Goal: Use online tool/utility: Utilize a website feature to perform a specific function

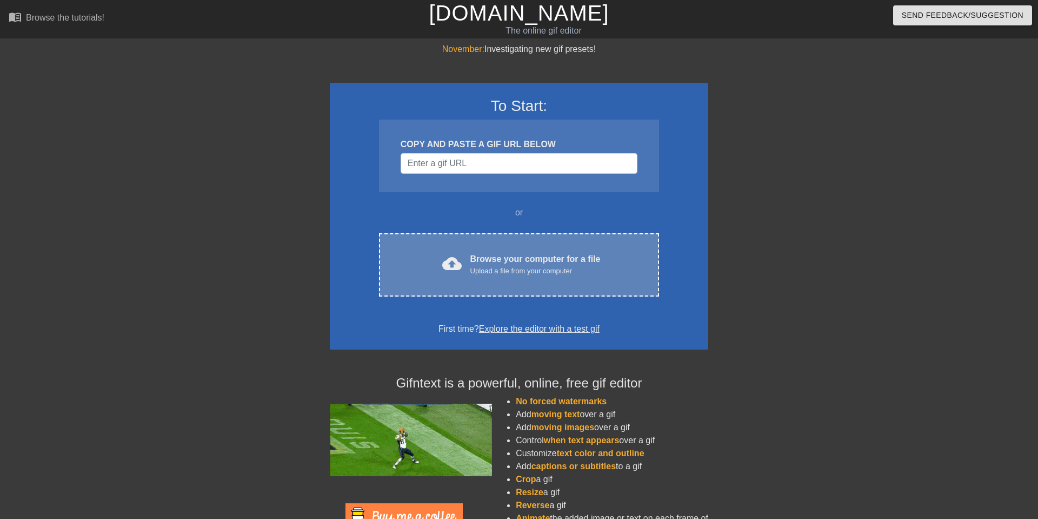
click at [529, 287] on div "cloud_upload Browse your computer for a file Upload a file from your computer C…" at bounding box center [519, 264] width 280 height 63
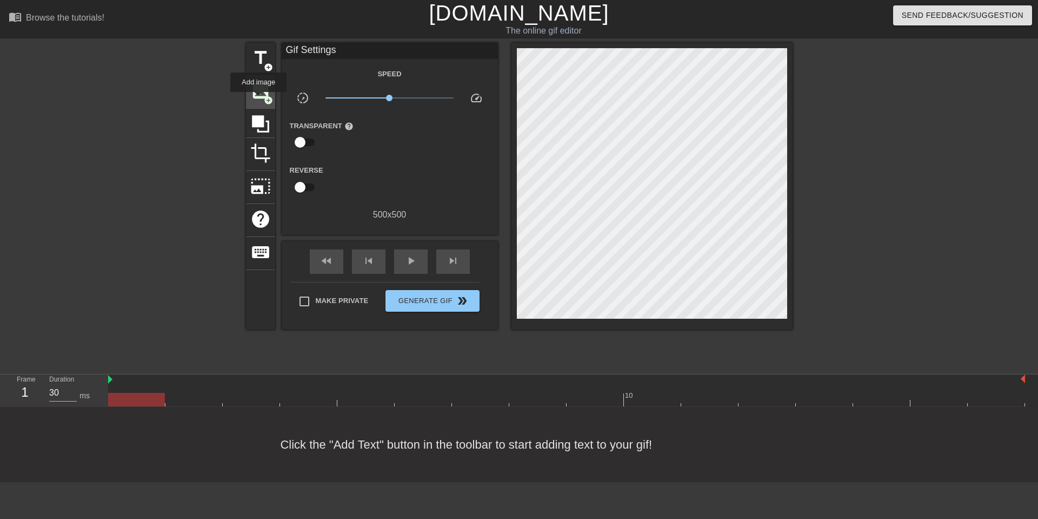
click at [259, 100] on span "image" at bounding box center [260, 91] width 21 height 21
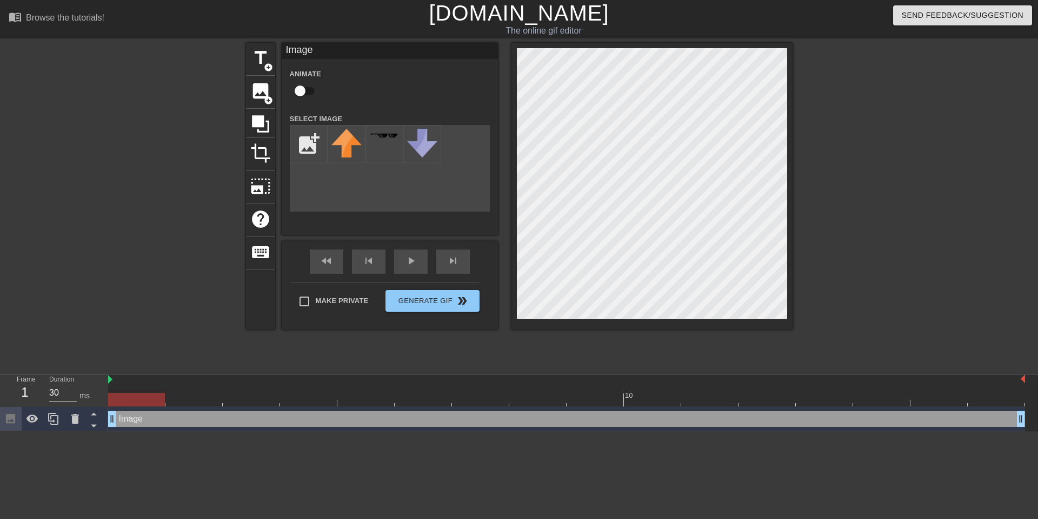
click at [359, 214] on div "Image Animate Select Image add_photo_alternate" at bounding box center [390, 139] width 216 height 192
click at [370, 195] on div "add_photo_alternate" at bounding box center [390, 168] width 200 height 87
click at [303, 143] on input "file" at bounding box center [308, 143] width 37 height 37
type input "C:\fakepath\CleanShot [DATE] 13.10.30@2x.png"
click at [353, 153] on img at bounding box center [347, 151] width 30 height 45
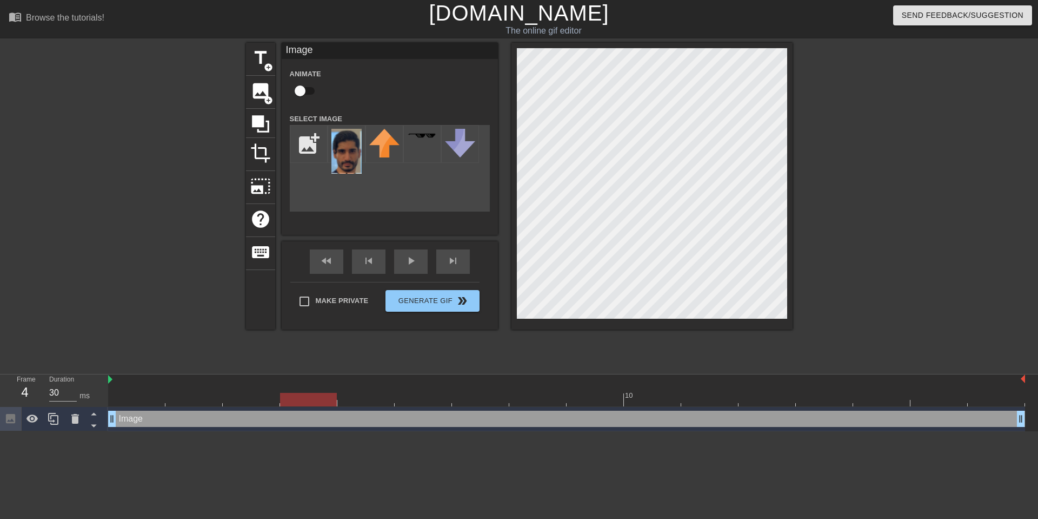
click at [315, 395] on div at bounding box center [308, 400] width 57 height 14
drag, startPoint x: 290, startPoint y: 401, endPoint x: 226, endPoint y: 401, distance: 63.8
click at [226, 401] on div at bounding box center [251, 400] width 57 height 14
click at [339, 202] on div "add_photo_alternate" at bounding box center [390, 168] width 200 height 87
drag, startPoint x: 302, startPoint y: 89, endPoint x: 392, endPoint y: 89, distance: 89.8
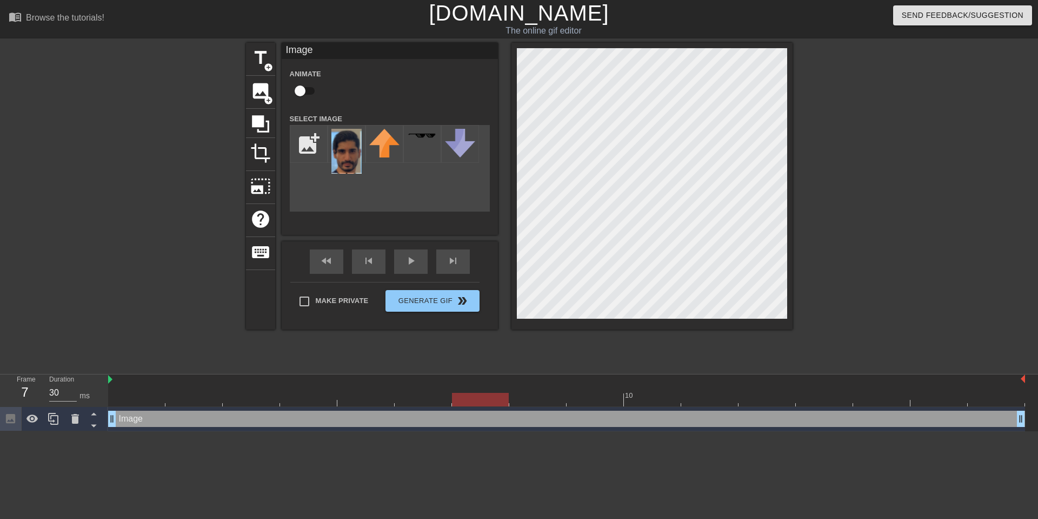
click at [392, 89] on div "Animate" at bounding box center [390, 84] width 216 height 34
click at [302, 93] on input "checkbox" at bounding box center [300, 91] width 62 height 21
click at [280, 81] on input "checkbox" at bounding box center [311, 91] width 62 height 21
click at [269, 81] on input "checkbox" at bounding box center [300, 91] width 62 height 21
checkbox input "true"
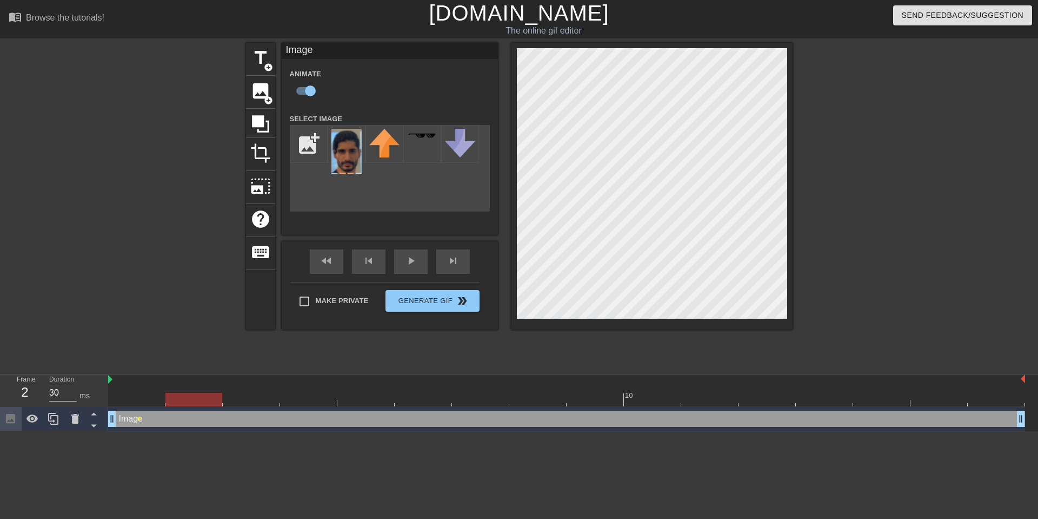
click at [176, 404] on div at bounding box center [566, 400] width 917 height 14
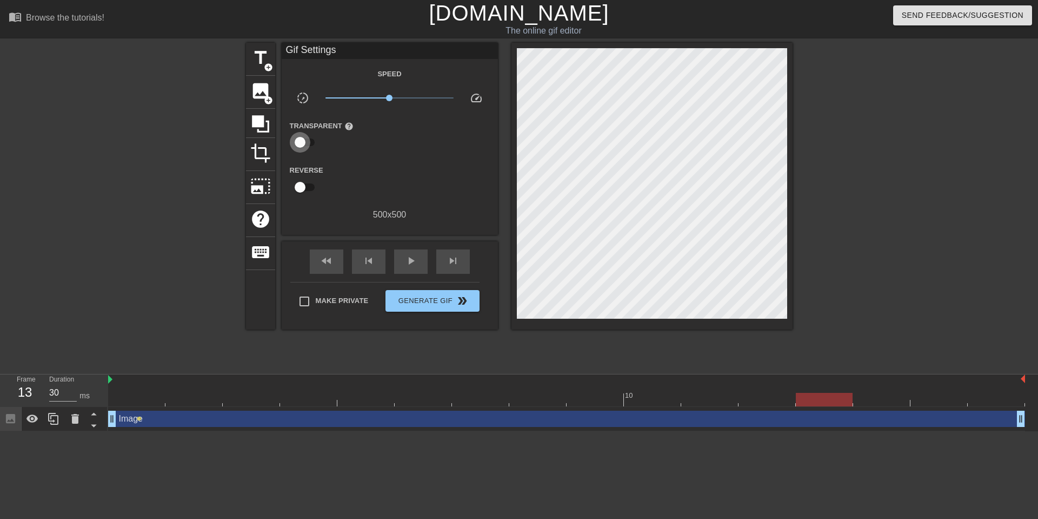
click at [297, 141] on input "checkbox" at bounding box center [300, 142] width 62 height 21
click at [310, 141] on input "checkbox" at bounding box center [311, 142] width 62 height 21
checkbox input "false"
click at [261, 124] on icon at bounding box center [260, 123] width 17 height 17
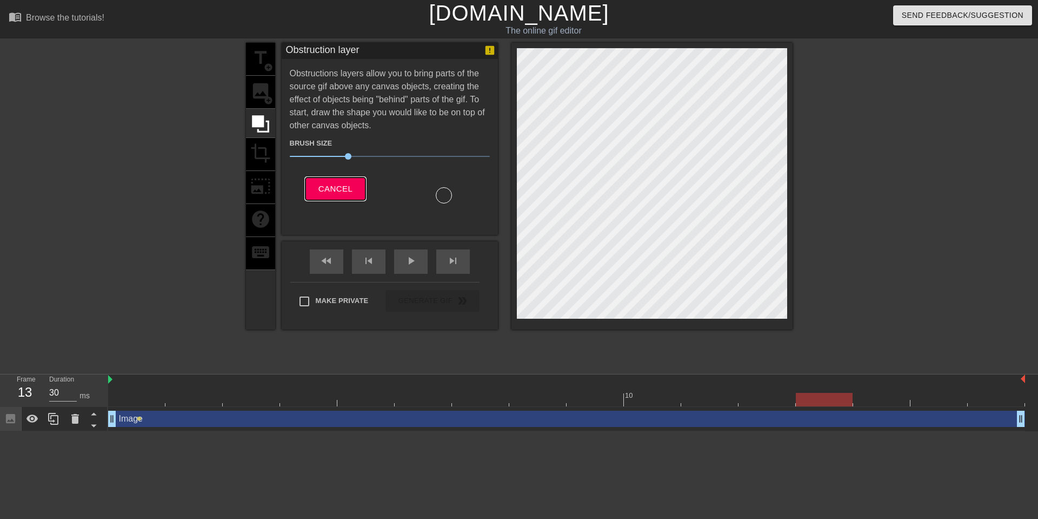
click at [337, 190] on span "Cancel" at bounding box center [336, 189] width 34 height 14
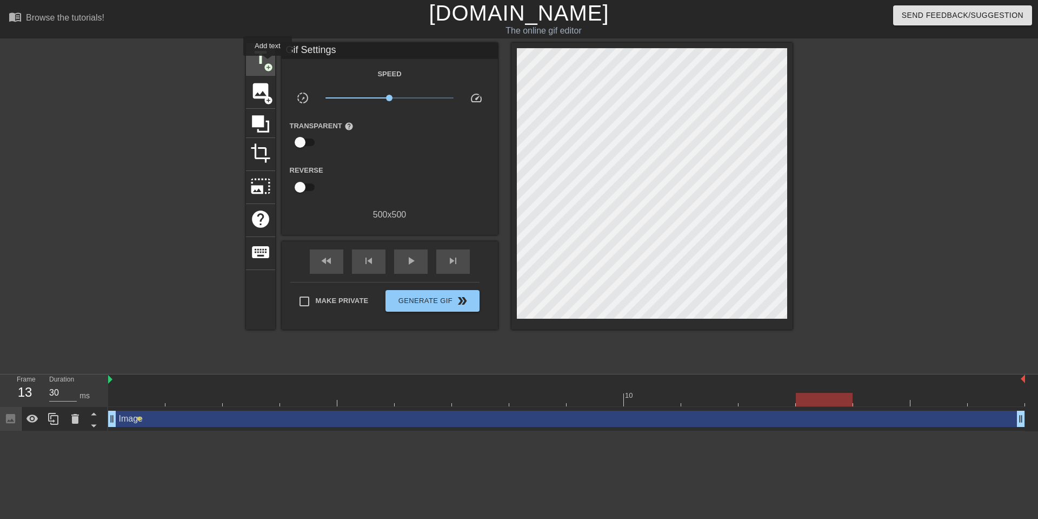
click at [268, 63] on span "add_circle" at bounding box center [268, 67] width 9 height 9
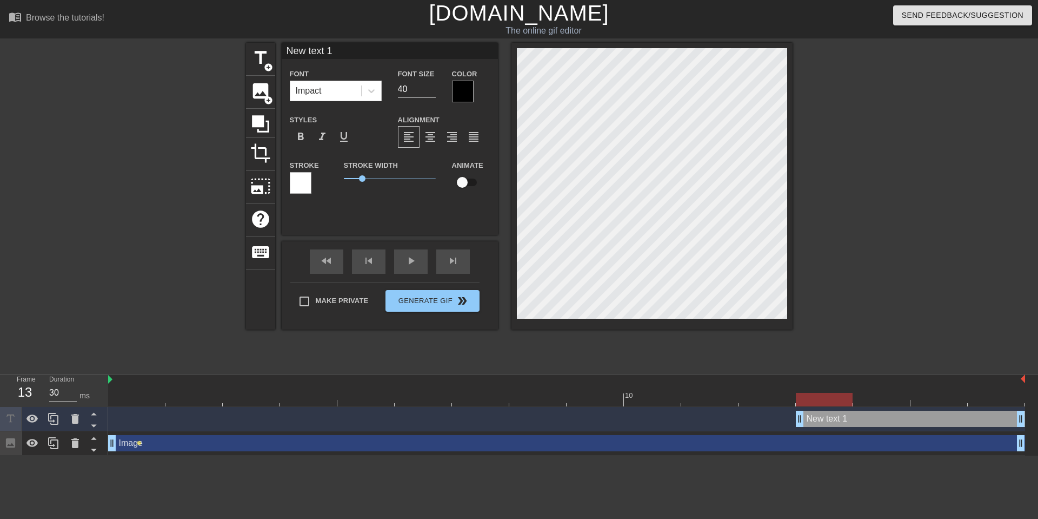
type input "D"
type textarea "D"
type input "Da"
type textarea "Da"
type input "Dat"
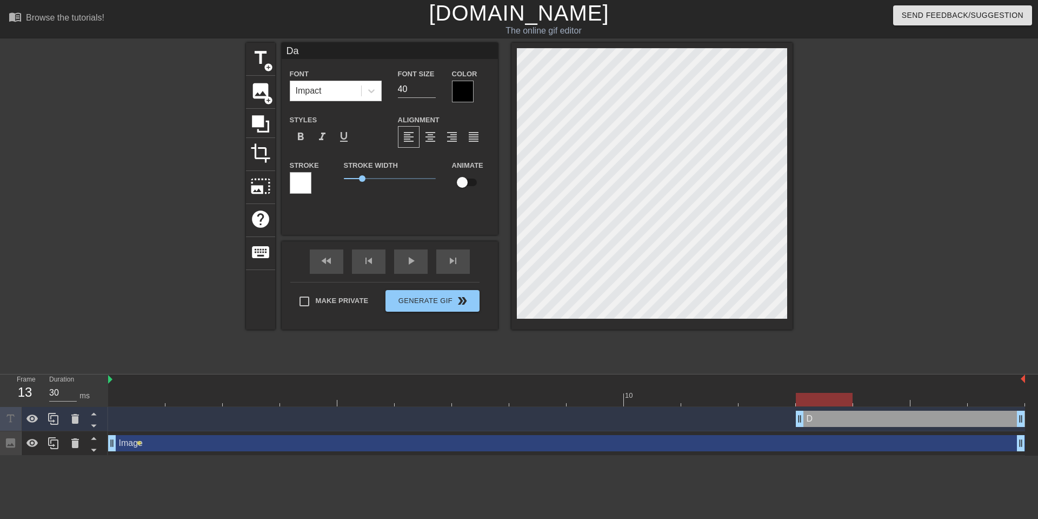
type textarea "Dat"
type input "Data"
type textarea "Data"
type input "Data"
type textarea "Data"
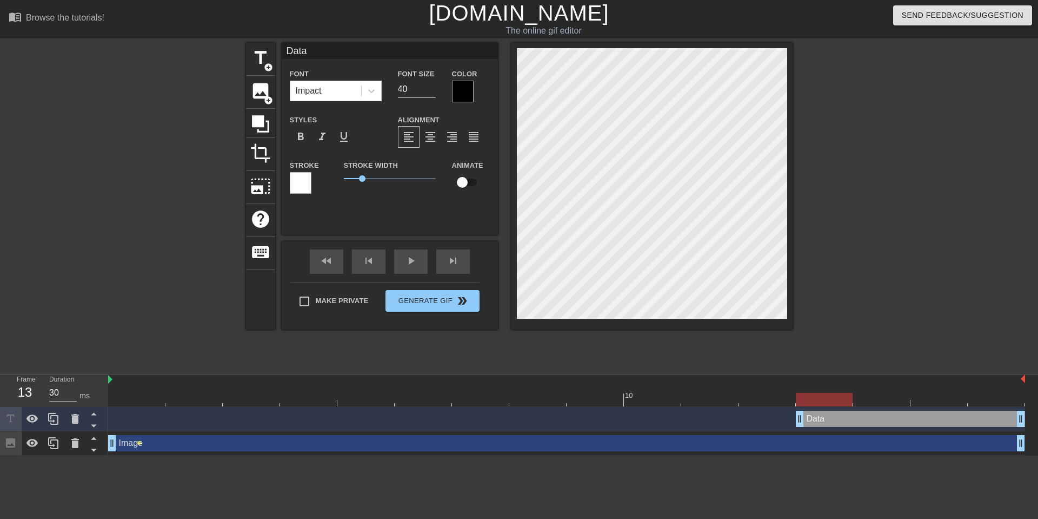
type input "Data 1"
type textarea "Data 1"
type input "Data 1s"
type textarea "Data 1s"
type input "Data 1st"
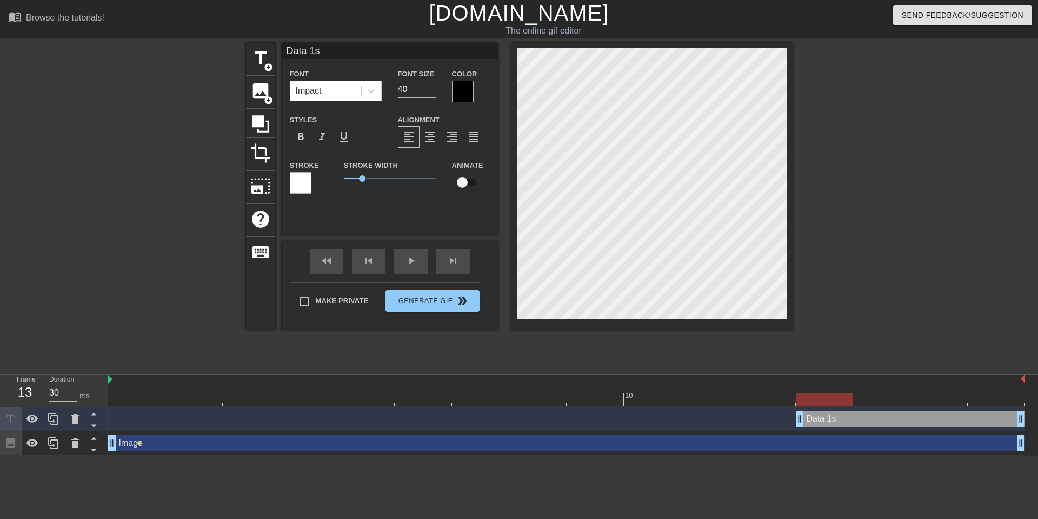
type textarea "Data 1st"
type input "Data 1st."
type textarea "Data 1st."
type input "Data 1st."
type textarea "Data 1st."
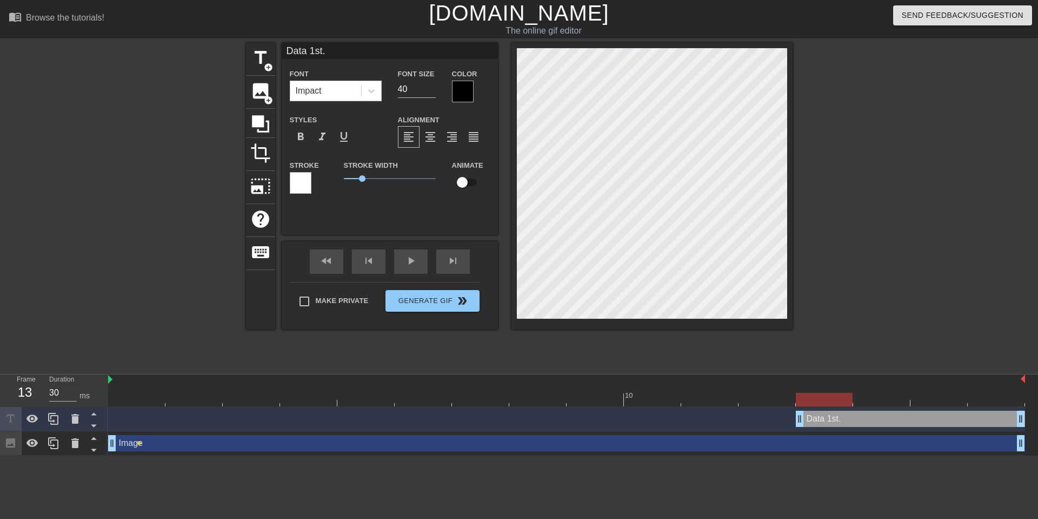
type input "Data 1st. M"
type textarea "Data 1st. M"
type input "Data 1st. Ma"
type textarea "Data 1st. Ma"
type input "Data 1st. Mac"
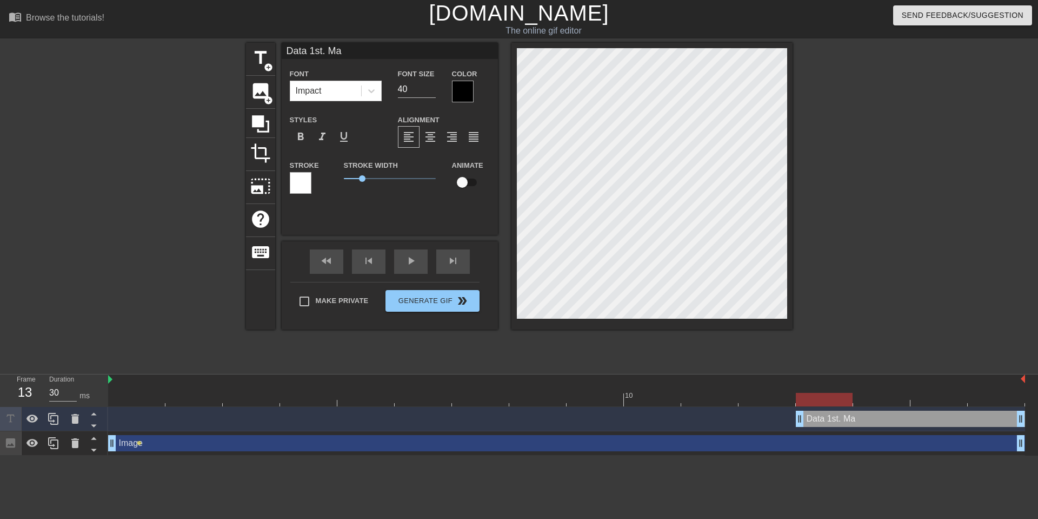
type textarea "Data 1st. Mac"
type input "Data 1st. Macr"
type textarea "Data 1st. Macr"
type input "Data 1st. Macro"
type textarea "Data 1st. Macro"
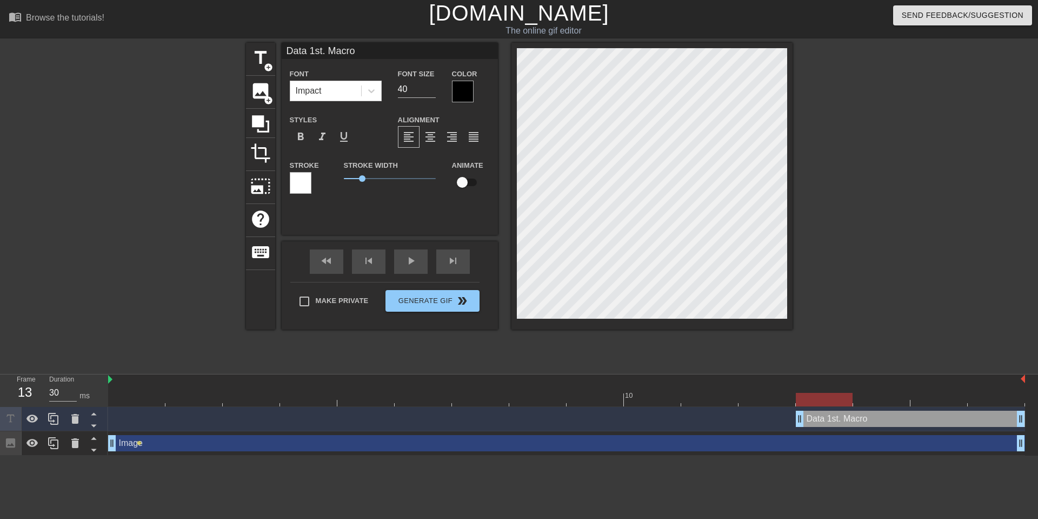
type input "Data 1st. [GEOGRAPHIC_DATA]"
type textarea "Data 1st. [GEOGRAPHIC_DATA]"
type input "Data 1st. [GEOGRAPHIC_DATA]"
type textarea "Data 1st. [GEOGRAPHIC_DATA]"
type input "Data 1st. Macros 2"
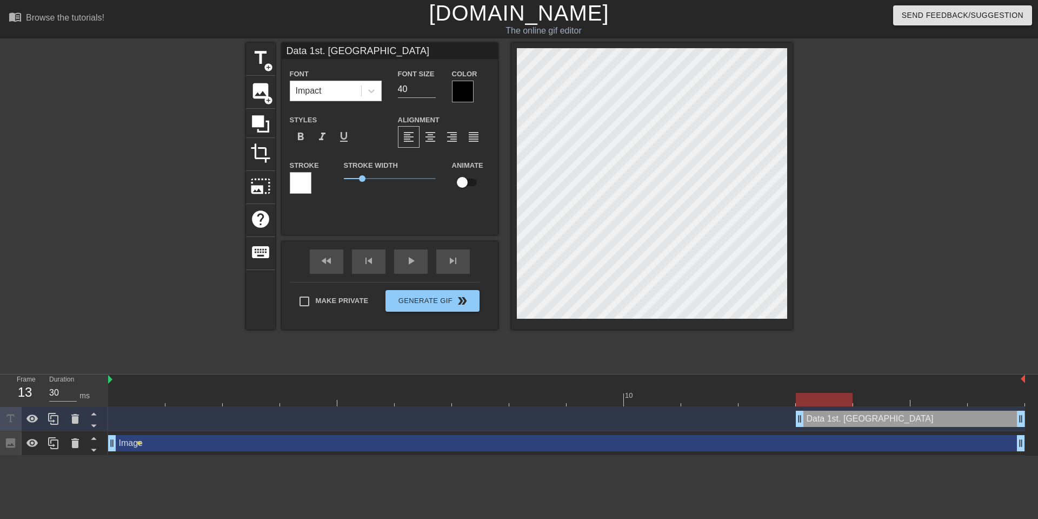
type textarea "Data 1st. Macros 2"
type input "Data 1st. Macros 2n"
type textarea "Data 1st. Macros 2n"
type input "Data 1st. Macros 2nd"
type textarea "Data 1st. Macros 2nd"
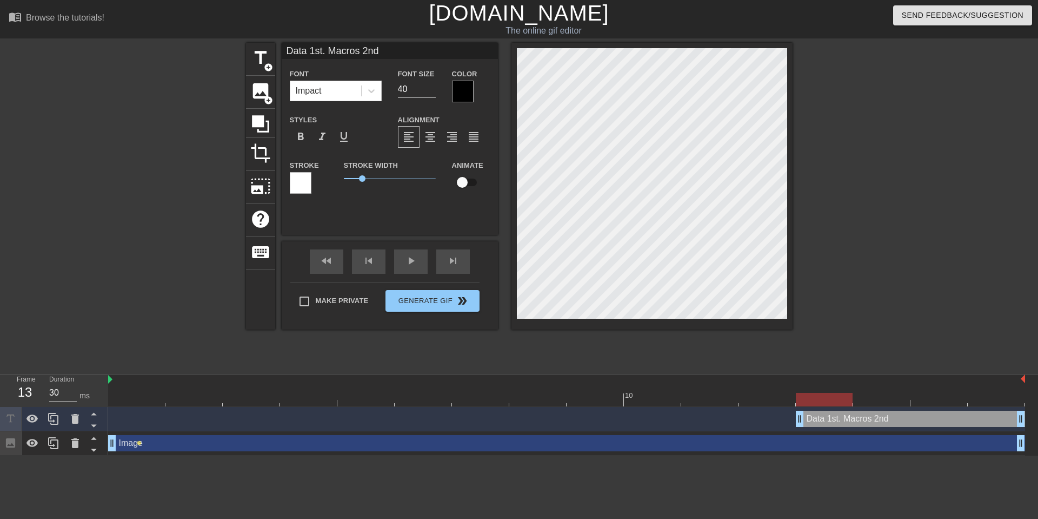
type input "Data 1st. Macros 2nd."
type textarea "Data 1st. Macros 2nd."
type input "Data 1st. Macros 2nd"
type textarea "Data 1st. Macros 2nd"
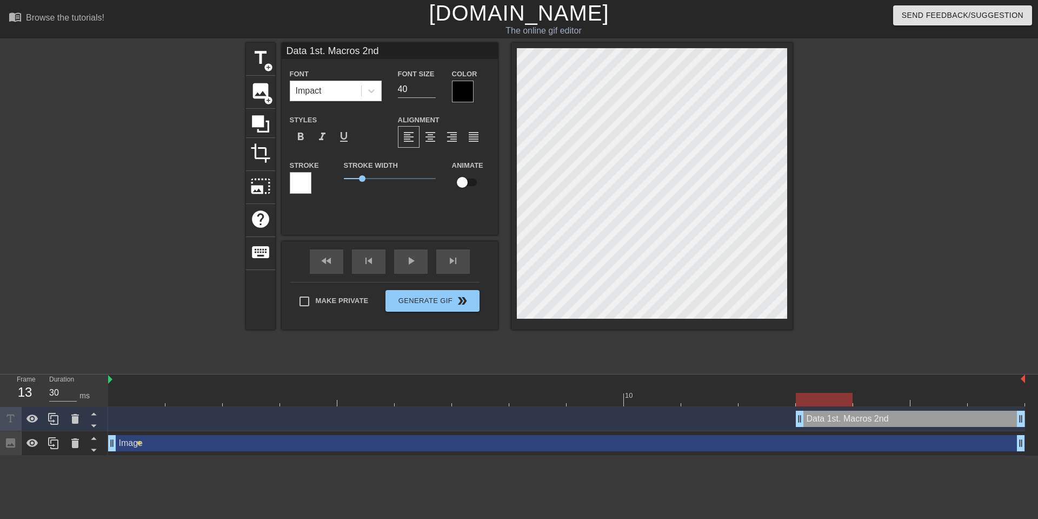
click at [837, 253] on div at bounding box center [887, 205] width 162 height 324
click at [462, 92] on div at bounding box center [463, 92] width 22 height 22
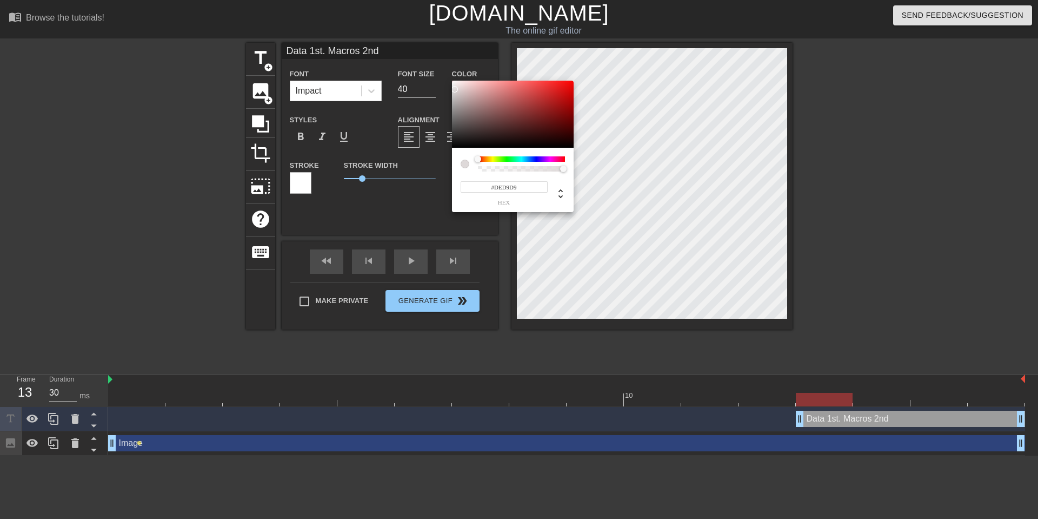
type input "#FFFFFF"
drag, startPoint x: 471, startPoint y: 117, endPoint x: 409, endPoint y: 43, distance: 97.1
click at [409, 43] on div "#FFFFFF hex" at bounding box center [519, 259] width 1038 height 519
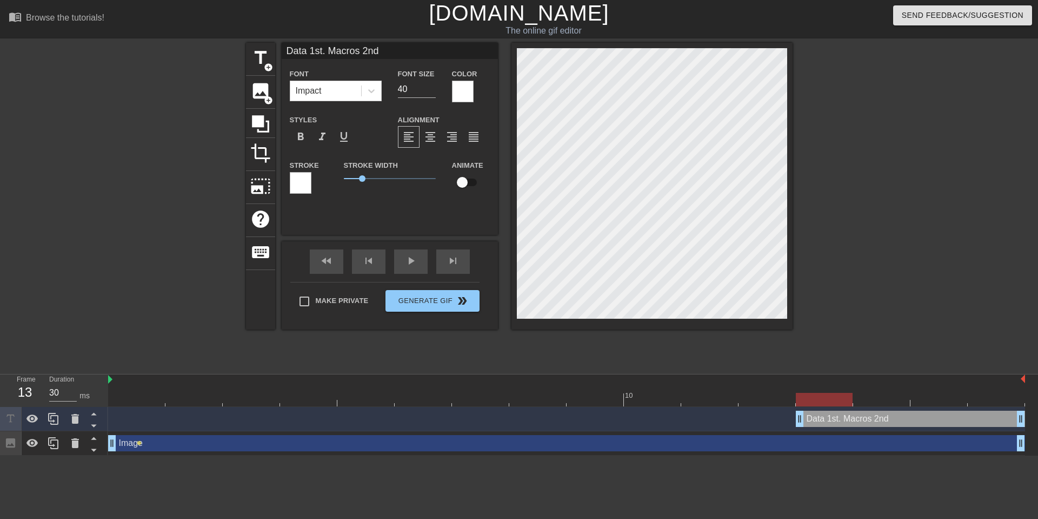
click at [296, 186] on div at bounding box center [301, 183] width 22 height 22
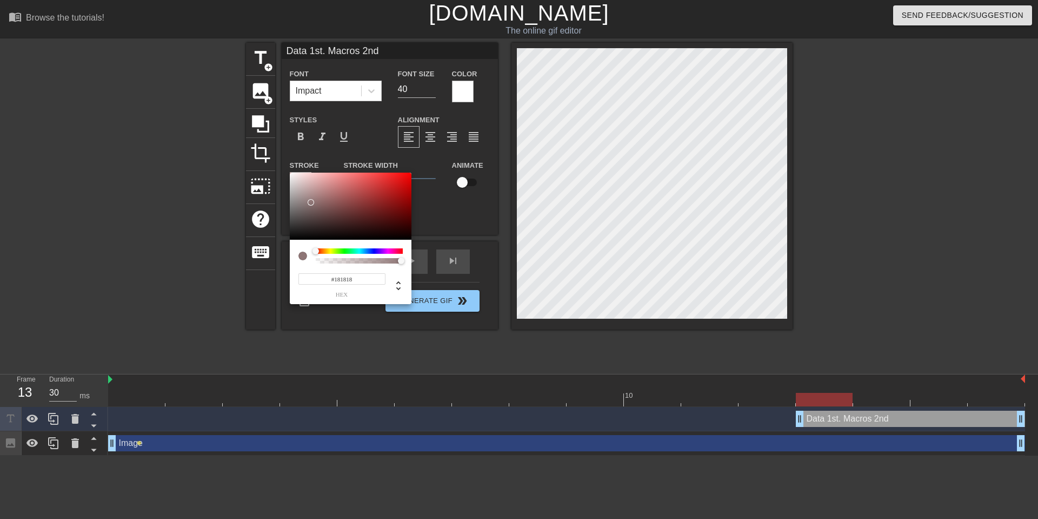
type input "#000000"
drag, startPoint x: 310, startPoint y: 202, endPoint x: 232, endPoint y: 309, distance: 132.3
click at [232, 309] on div "#000000 hex" at bounding box center [519, 259] width 1038 height 519
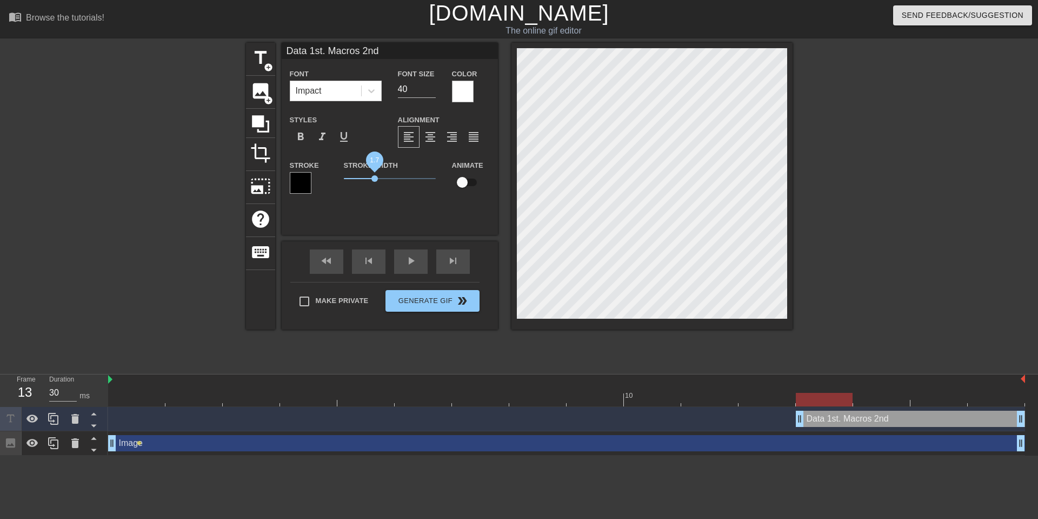
drag, startPoint x: 362, startPoint y: 178, endPoint x: 376, endPoint y: 177, distance: 13.6
click at [376, 177] on span "1.7" at bounding box center [375, 178] width 6 height 6
click at [361, 214] on div "Data 1st. Macros 2nd Font Impact Font Size 40 Color Styles format_bold format_i…" at bounding box center [390, 139] width 216 height 192
click at [467, 89] on div at bounding box center [463, 92] width 22 height 22
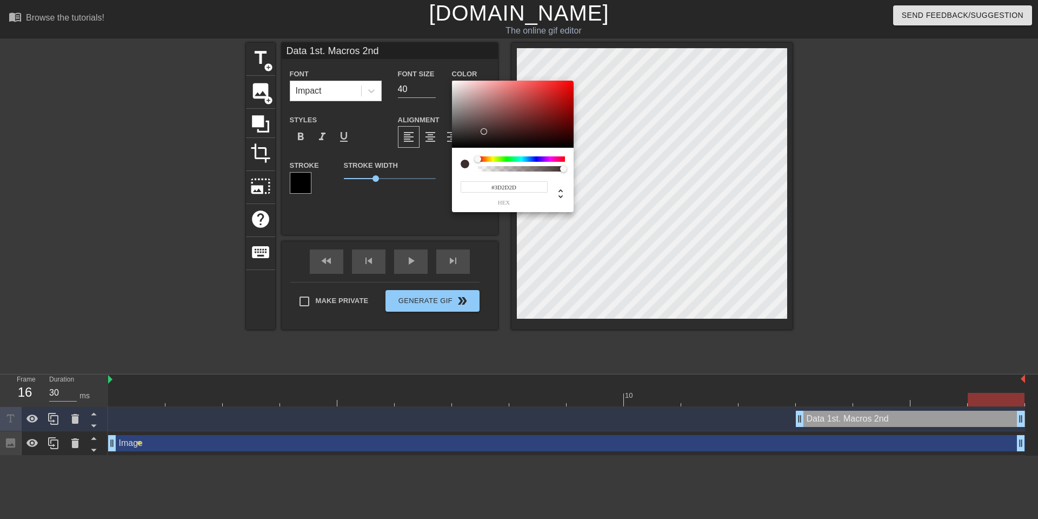
type input "#000000"
drag, startPoint x: 484, startPoint y: 131, endPoint x: 312, endPoint y: 268, distance: 219.4
click at [312, 268] on div "#000000 hex" at bounding box center [519, 259] width 1038 height 519
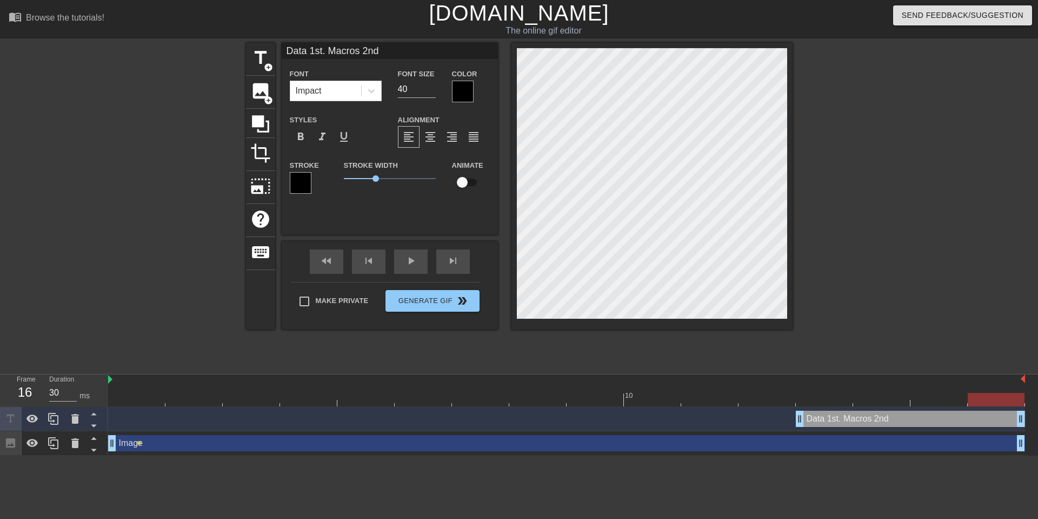
click at [301, 184] on div at bounding box center [301, 183] width 22 height 22
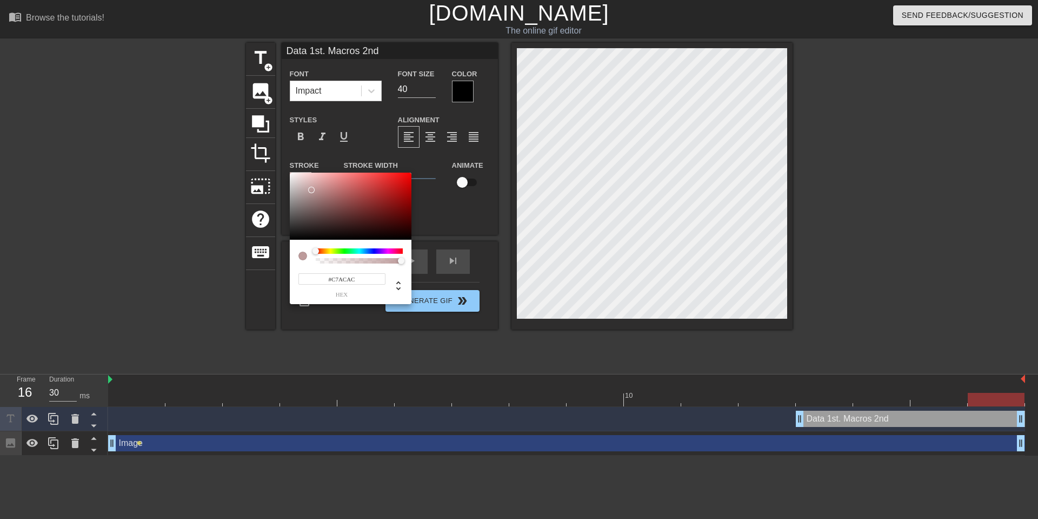
type input "#FFFFFF"
drag, startPoint x: 311, startPoint y: 190, endPoint x: 196, endPoint y: 88, distance: 154.4
click at [196, 88] on div "#FFFFFF hex" at bounding box center [519, 259] width 1038 height 519
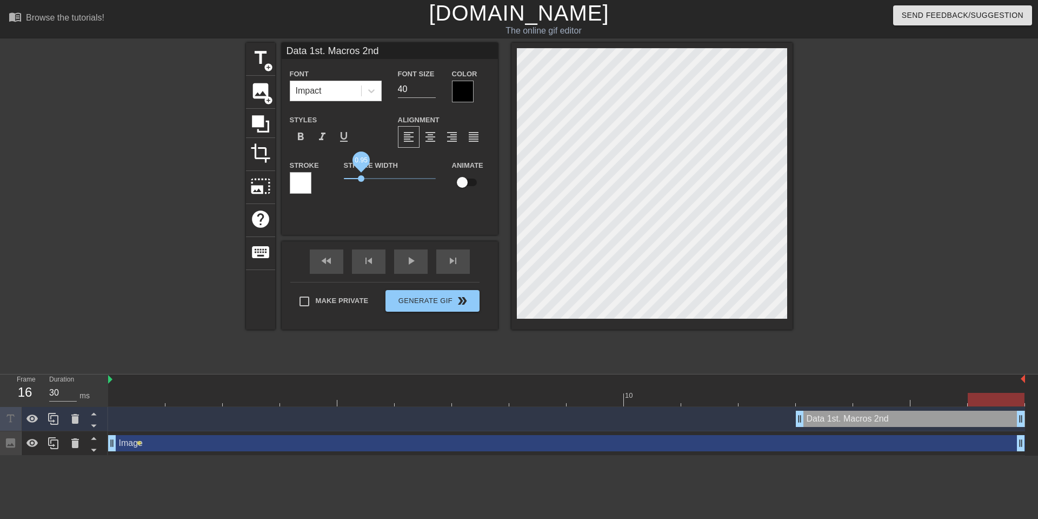
drag, startPoint x: 373, startPoint y: 178, endPoint x: 361, endPoint y: 178, distance: 12.4
click at [361, 178] on span "0.95" at bounding box center [361, 178] width 6 height 6
click at [256, 158] on span "crop" at bounding box center [260, 153] width 21 height 21
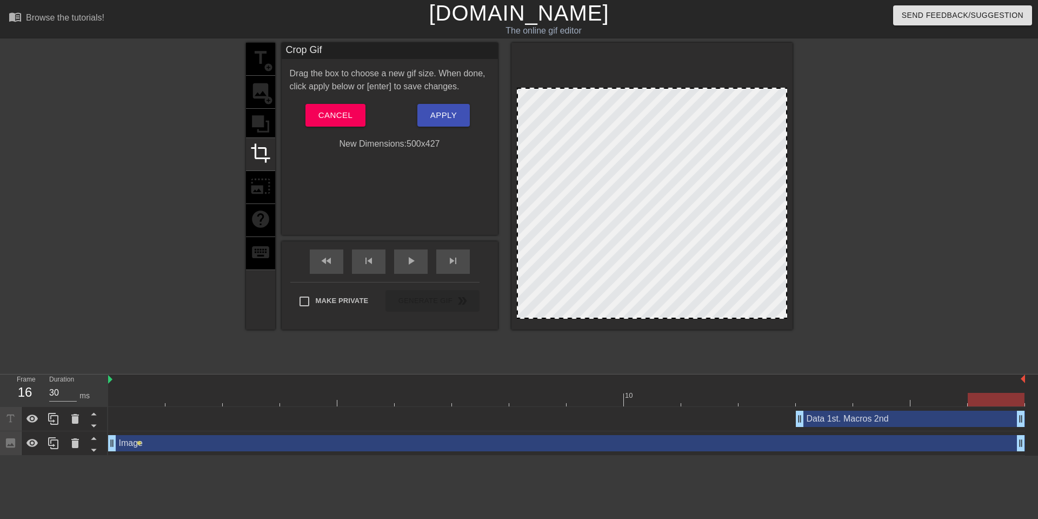
drag, startPoint x: 635, startPoint y: 49, endPoint x: 635, endPoint y: 89, distance: 39.5
click at [447, 121] on span "Apply" at bounding box center [443, 115] width 26 height 14
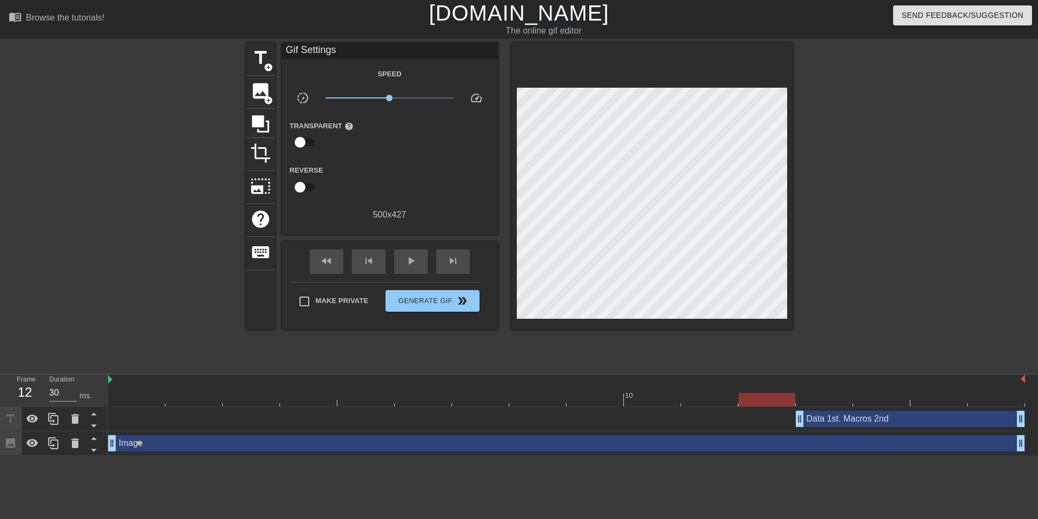
click at [758, 442] on div "Image drag_handle drag_handle" at bounding box center [566, 443] width 917 height 16
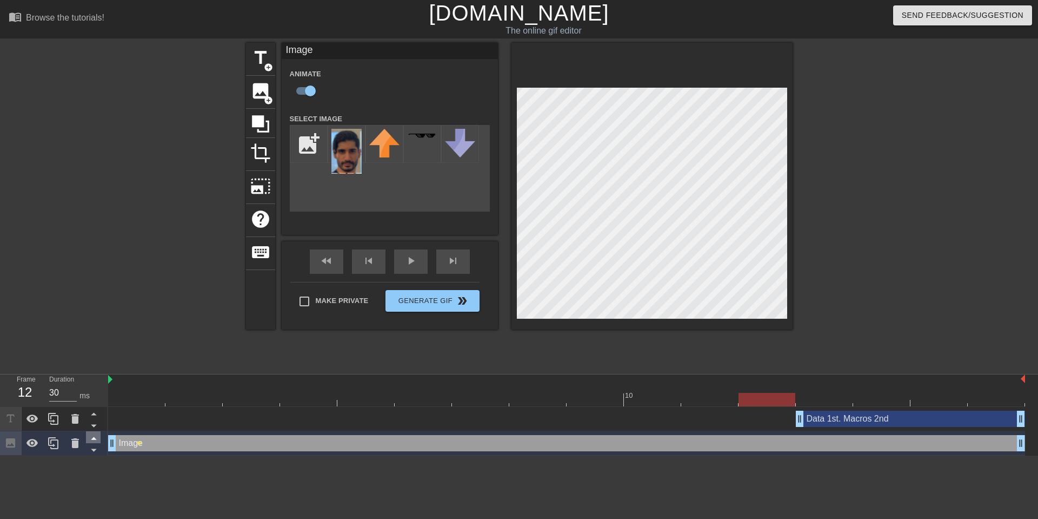
click at [93, 438] on icon at bounding box center [93, 438] width 5 height 3
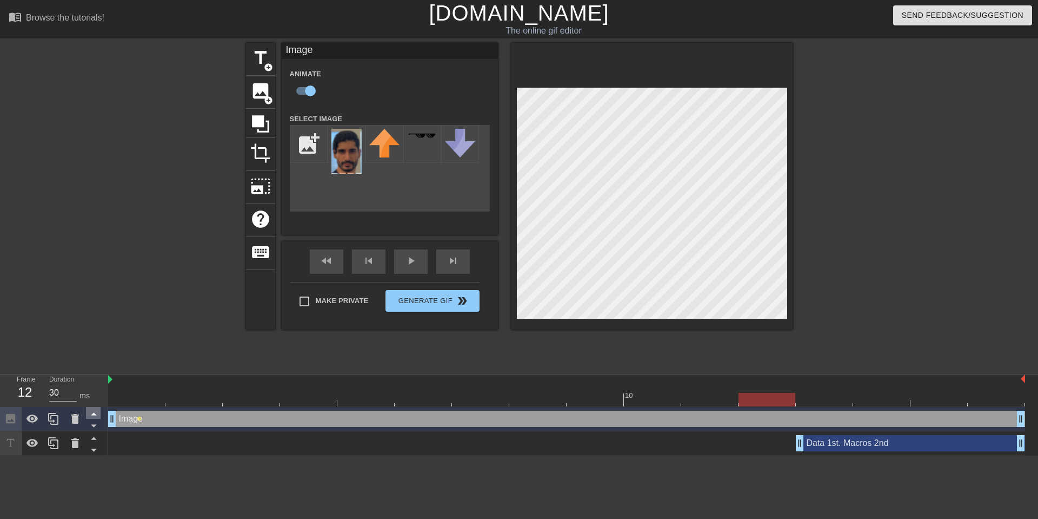
click at [91, 413] on icon at bounding box center [94, 414] width 14 height 14
click at [94, 425] on icon at bounding box center [93, 426] width 5 height 3
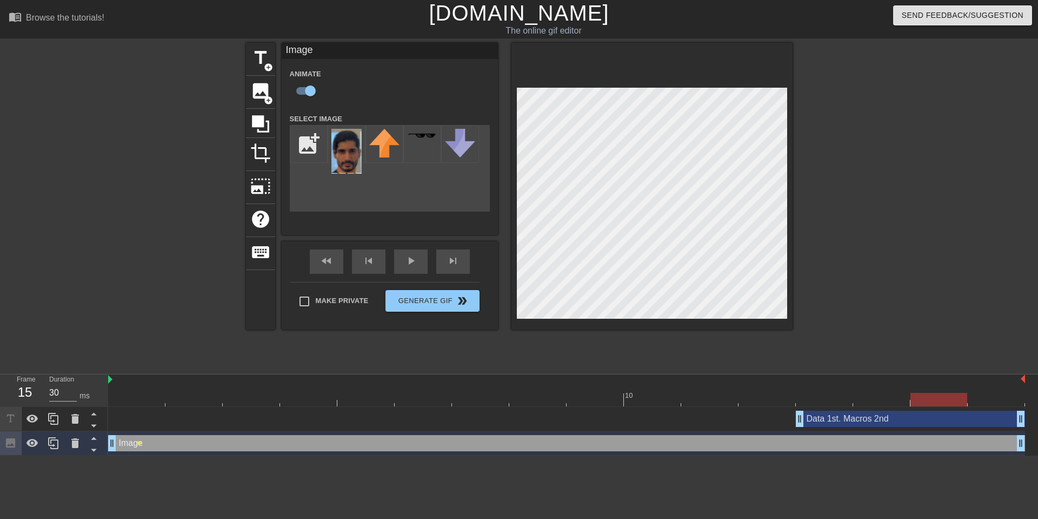
click at [949, 397] on div at bounding box center [939, 400] width 57 height 14
click at [920, 400] on div at bounding box center [939, 400] width 57 height 14
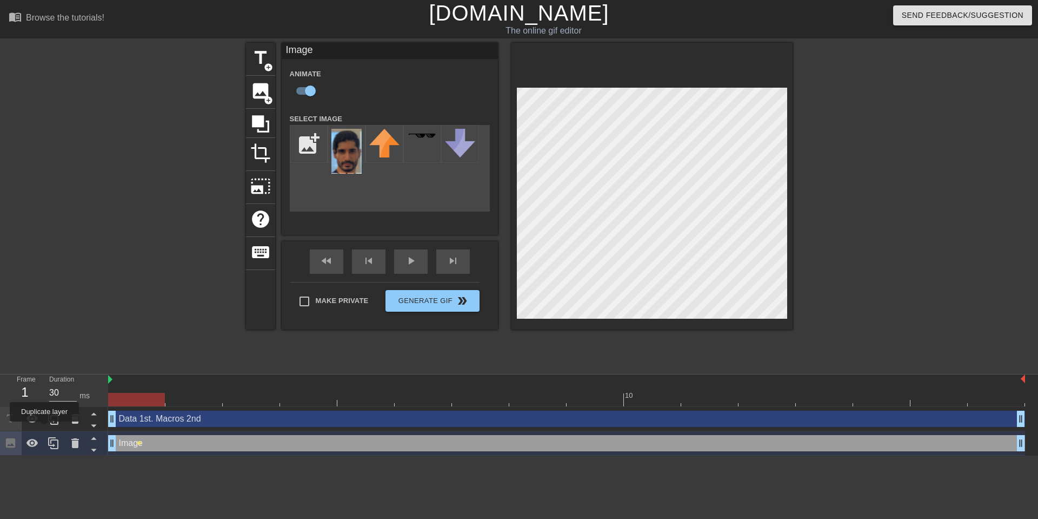
drag, startPoint x: 797, startPoint y: 422, endPoint x: 30, endPoint y: 430, distance: 766.3
click at [30, 430] on div "Frame 1 Duration 30 ms 10 Data 1st. [PERSON_NAME] 2nd drag_handle drag_handle I…" at bounding box center [519, 414] width 1038 height 81
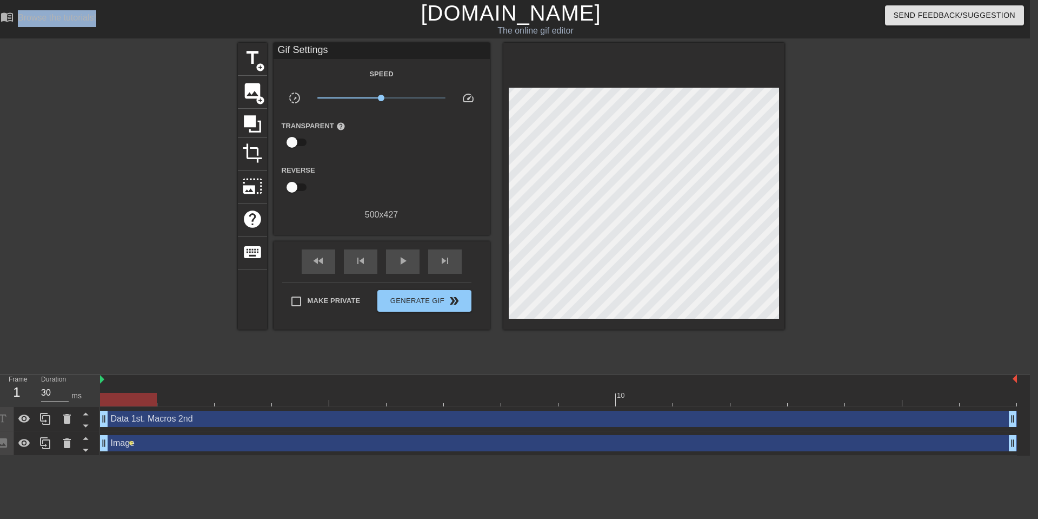
drag, startPoint x: 357, startPoint y: 397, endPoint x: 151, endPoint y: 440, distance: 209.8
click at [151, 440] on div "10 Data 1st. [PERSON_NAME] 2nd drag_handle drag_handle Image drag_handle drag_h…" at bounding box center [565, 414] width 930 height 81
click at [820, 445] on div "Image drag_handle drag_handle" at bounding box center [558, 443] width 917 height 16
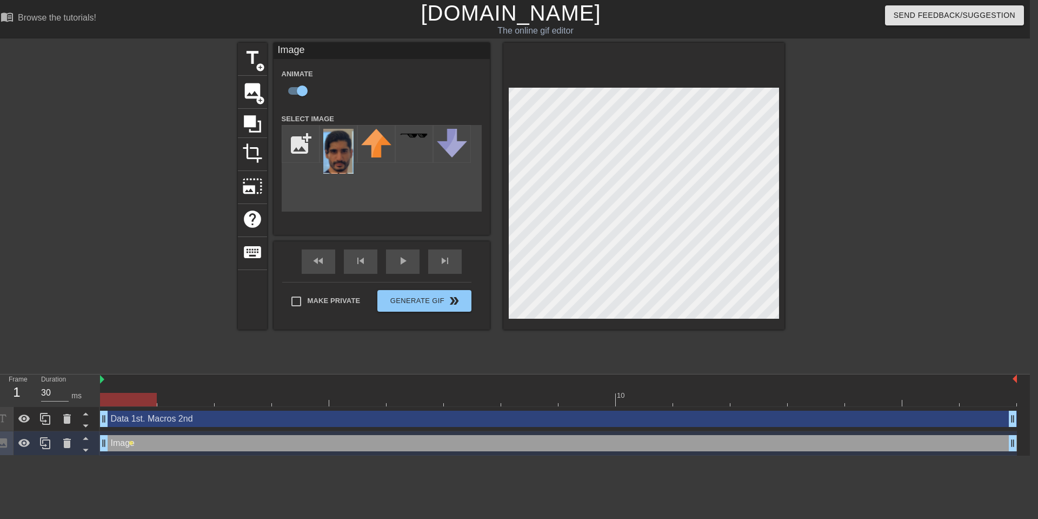
drag, startPoint x: 930, startPoint y: 397, endPoint x: 142, endPoint y: 406, distance: 788.5
click at [142, 406] on div at bounding box center [128, 400] width 57 height 14
drag, startPoint x: 102, startPoint y: 379, endPoint x: 84, endPoint y: 394, distance: 23.8
click at [84, 394] on div "Frame 1 Duration 30 ms 10 Data 1st. [PERSON_NAME] 2nd drag_handle drag_handle I…" at bounding box center [511, 414] width 1038 height 81
click at [973, 443] on div "Image drag_handle drag_handle" at bounding box center [558, 443] width 917 height 16
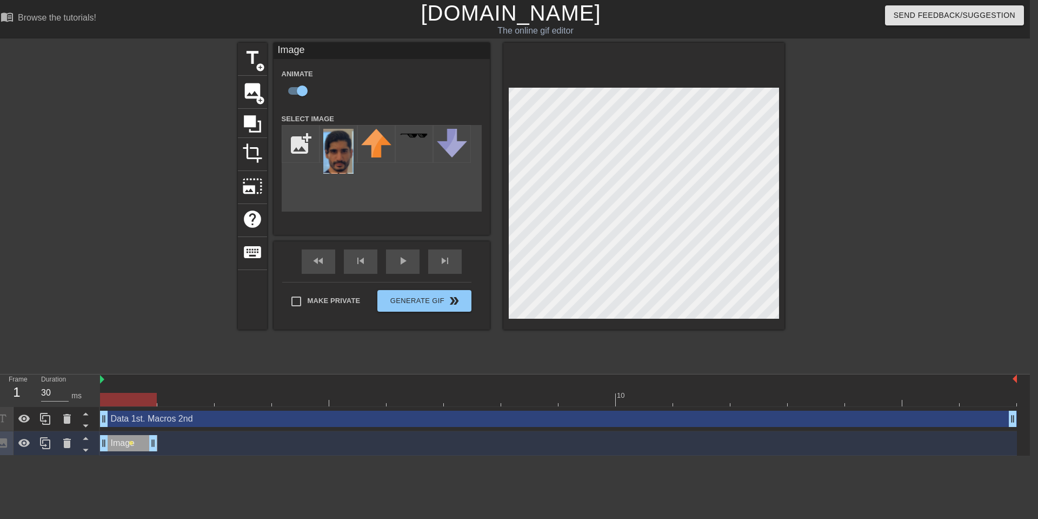
drag, startPoint x: 1016, startPoint y: 445, endPoint x: 147, endPoint y: 450, distance: 869.1
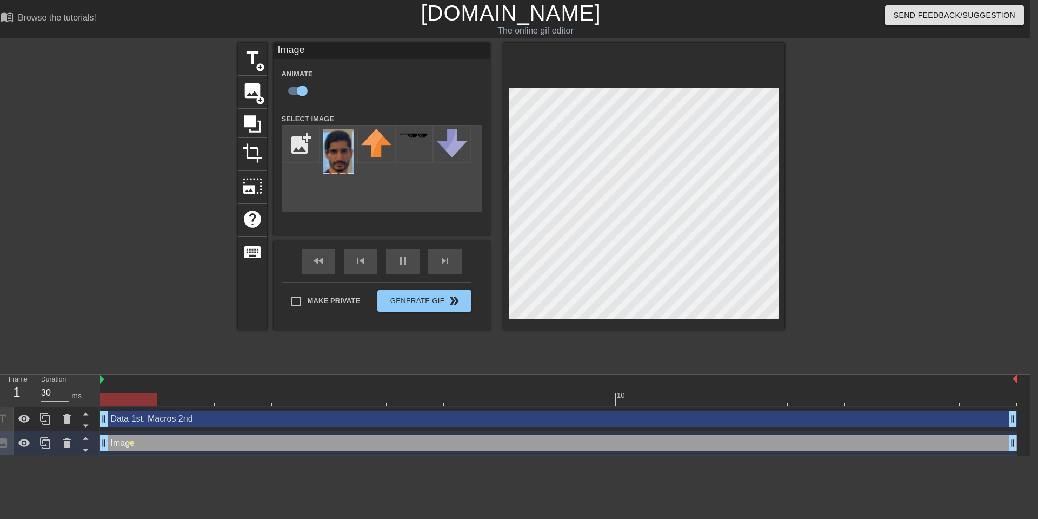
drag, startPoint x: 155, startPoint y: 440, endPoint x: 1038, endPoint y: 425, distance: 882.7
click at [1030, 425] on html "menu_book Browse the tutorials! [DOMAIN_NAME] The online gif editor Send Feedba…" at bounding box center [511, 227] width 1038 height 455
drag, startPoint x: 237, startPoint y: 400, endPoint x: 128, endPoint y: 400, distance: 108.7
click at [128, 400] on div at bounding box center [128, 400] width 57 height 14
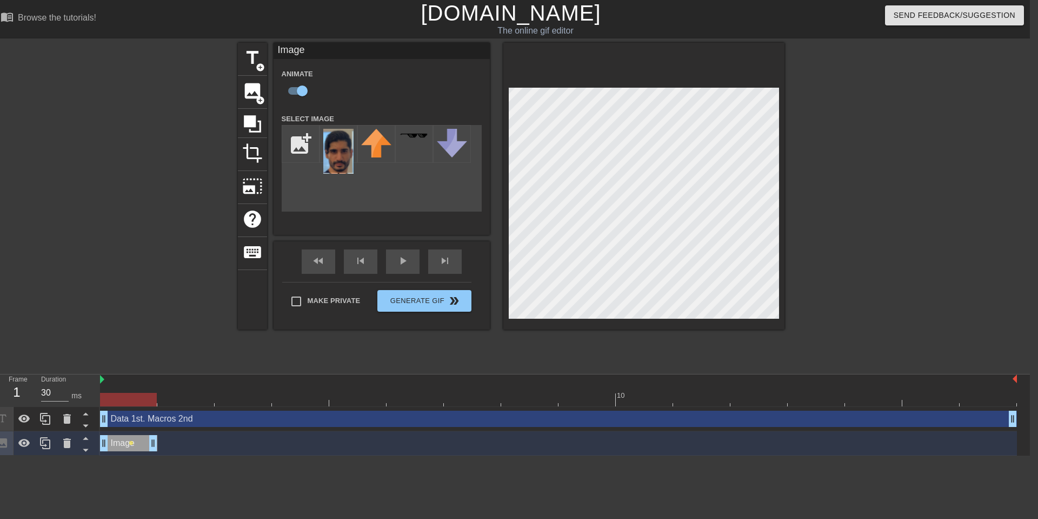
drag, startPoint x: 1015, startPoint y: 440, endPoint x: 167, endPoint y: 440, distance: 848.0
click at [167, 440] on div "Image drag_handle drag_handle lens" at bounding box center [558, 443] width 917 height 16
click at [173, 405] on div at bounding box center [558, 400] width 917 height 14
click at [128, 449] on div "Image drag_handle drag_handle" at bounding box center [128, 443] width 57 height 16
click at [125, 442] on div "Image drag_handle drag_handle" at bounding box center [128, 443] width 57 height 16
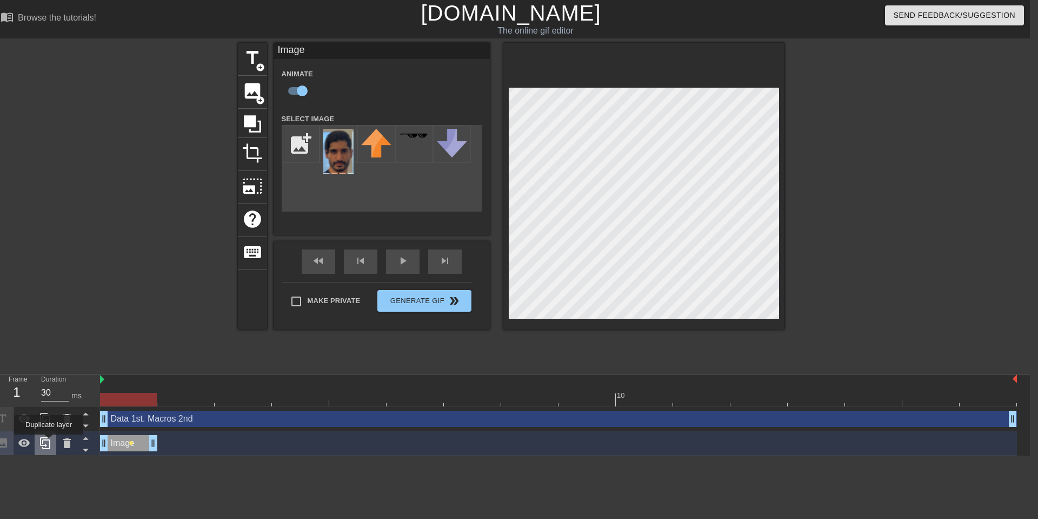
click at [50, 442] on icon at bounding box center [45, 443] width 10 height 12
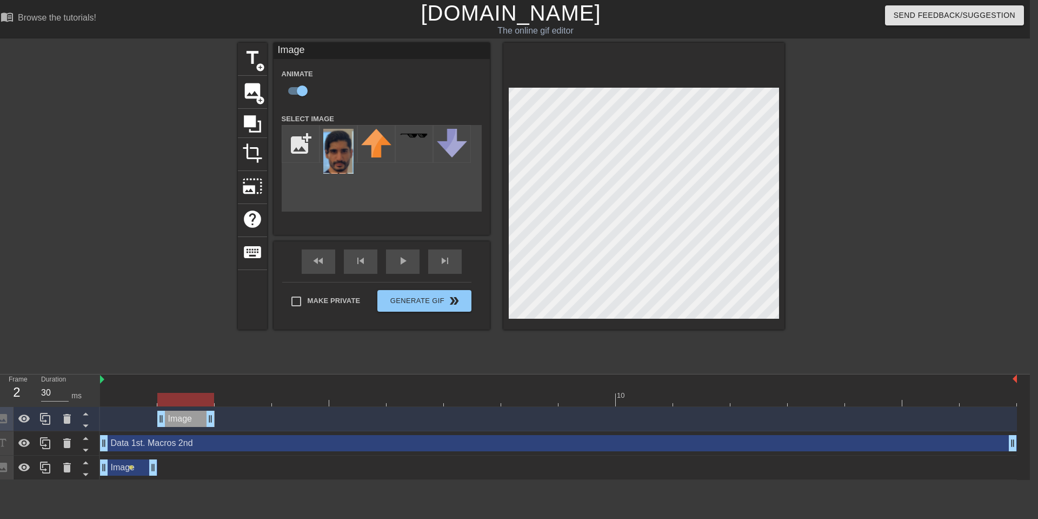
drag, startPoint x: 127, startPoint y: 417, endPoint x: 167, endPoint y: 415, distance: 40.1
click at [167, 415] on div "Image drag_handle drag_handle" at bounding box center [185, 418] width 57 height 16
click at [122, 467] on div "Image drag_handle drag_handle" at bounding box center [128, 467] width 57 height 16
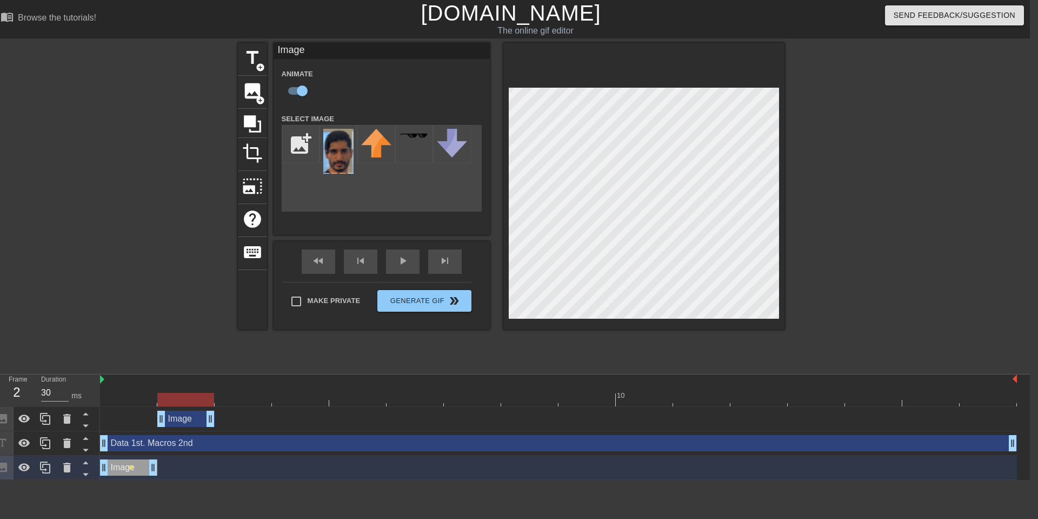
click at [183, 393] on div at bounding box center [185, 400] width 57 height 14
drag, startPoint x: 178, startPoint y: 398, endPoint x: 131, endPoint y: 397, distance: 47.1
click at [131, 397] on div at bounding box center [128, 400] width 57 height 14
click at [180, 419] on div "Image drag_handle drag_handle" at bounding box center [185, 418] width 57 height 16
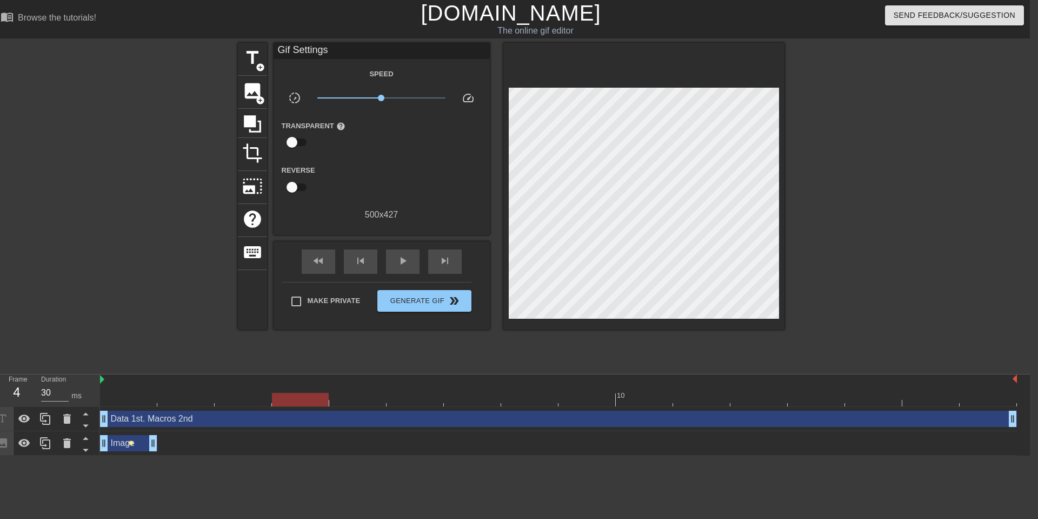
click at [132, 440] on span "lens" at bounding box center [131, 442] width 5 height 5
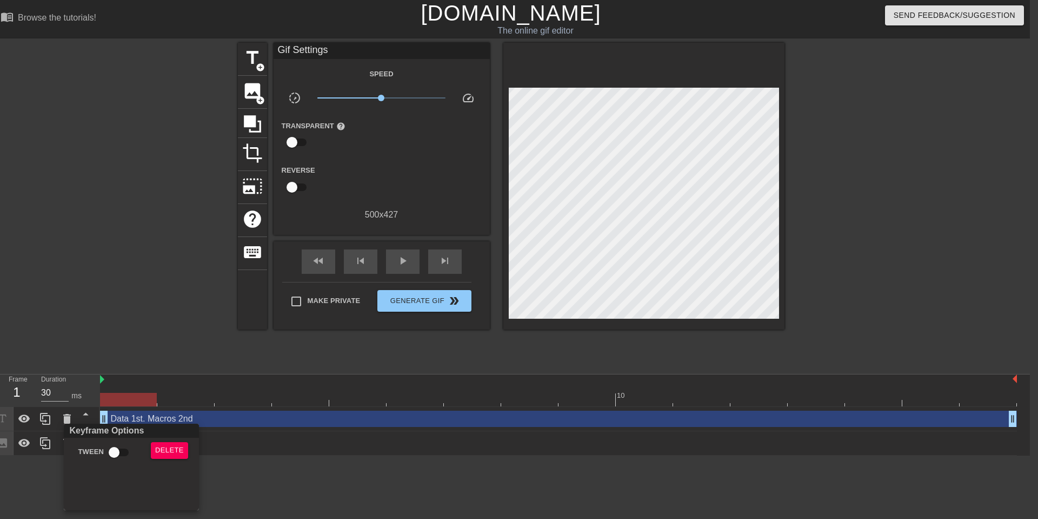
click at [257, 454] on div at bounding box center [519, 259] width 1038 height 519
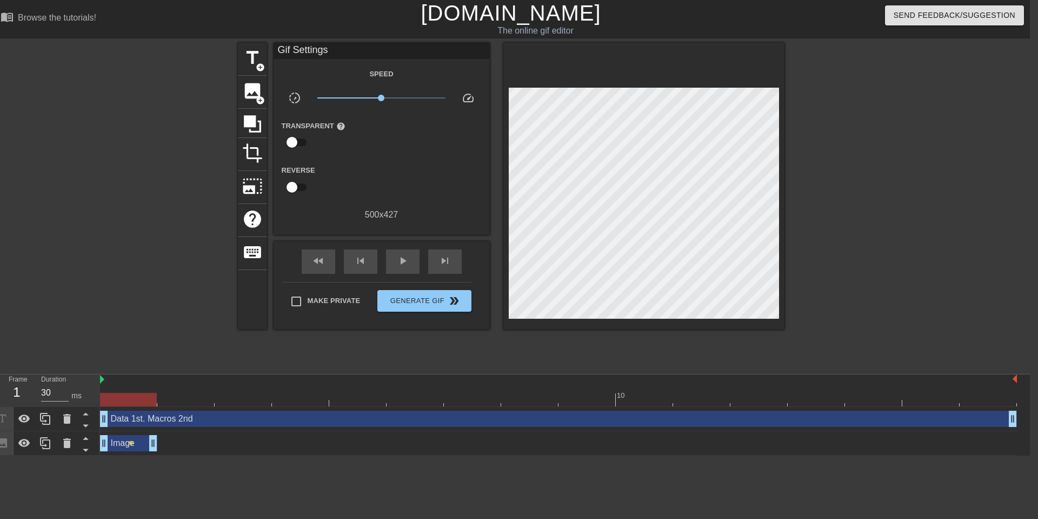
click at [115, 448] on div "Image drag_handle drag_handle" at bounding box center [128, 443] width 57 height 16
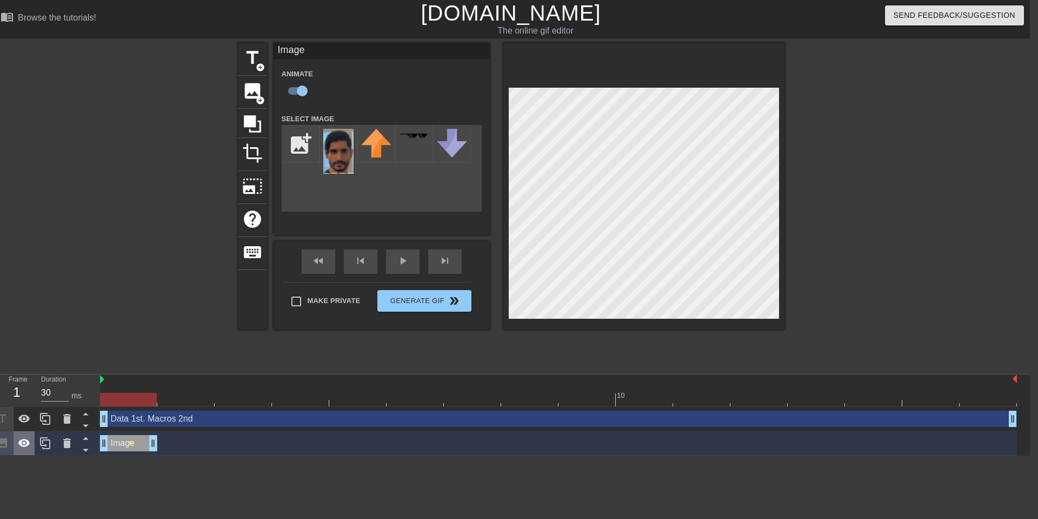
click at [27, 443] on icon at bounding box center [24, 443] width 12 height 8
click at [27, 443] on icon at bounding box center [24, 443] width 12 height 10
click at [47, 443] on icon at bounding box center [45, 442] width 13 height 13
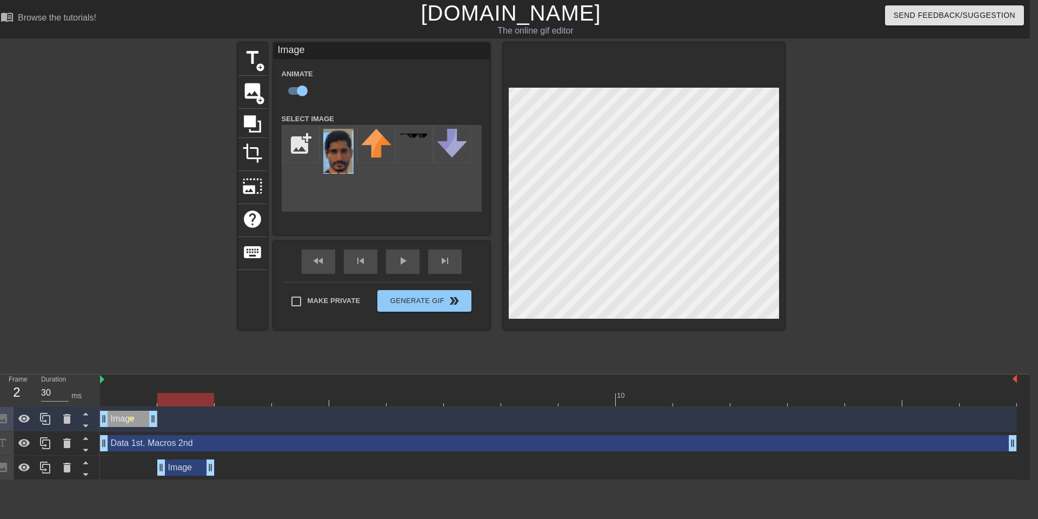
drag, startPoint x: 129, startPoint y: 464, endPoint x: 172, endPoint y: 463, distance: 42.7
click at [172, 463] on div "Image drag_handle drag_handle" at bounding box center [185, 467] width 57 height 16
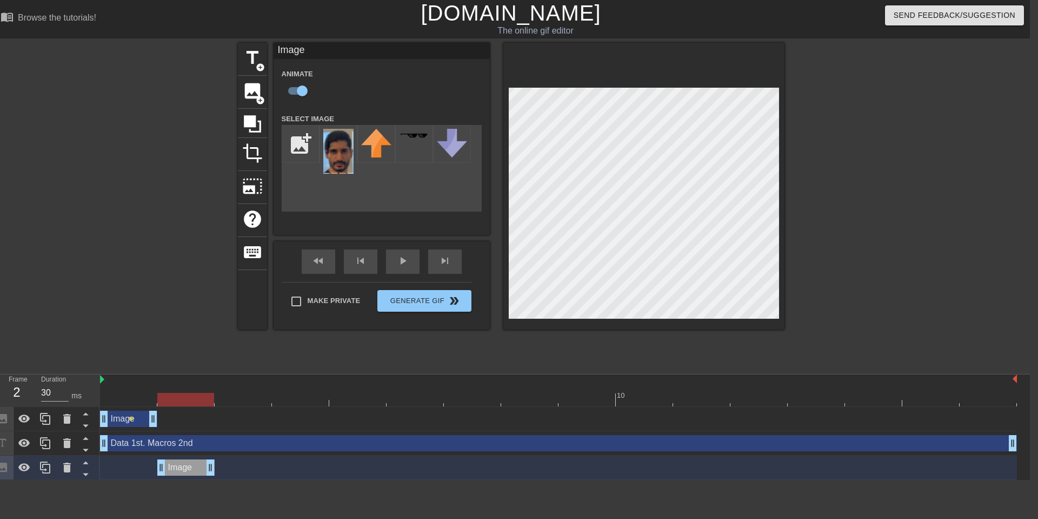
click at [124, 419] on div "Image drag_handle drag_handle" at bounding box center [128, 418] width 57 height 16
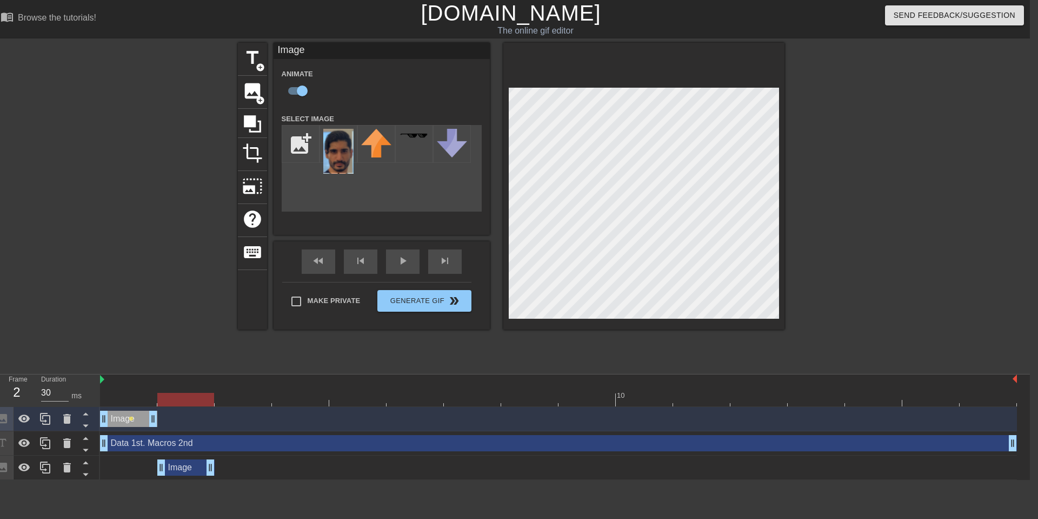
click at [183, 465] on div "Image drag_handle drag_handle" at bounding box center [185, 467] width 57 height 16
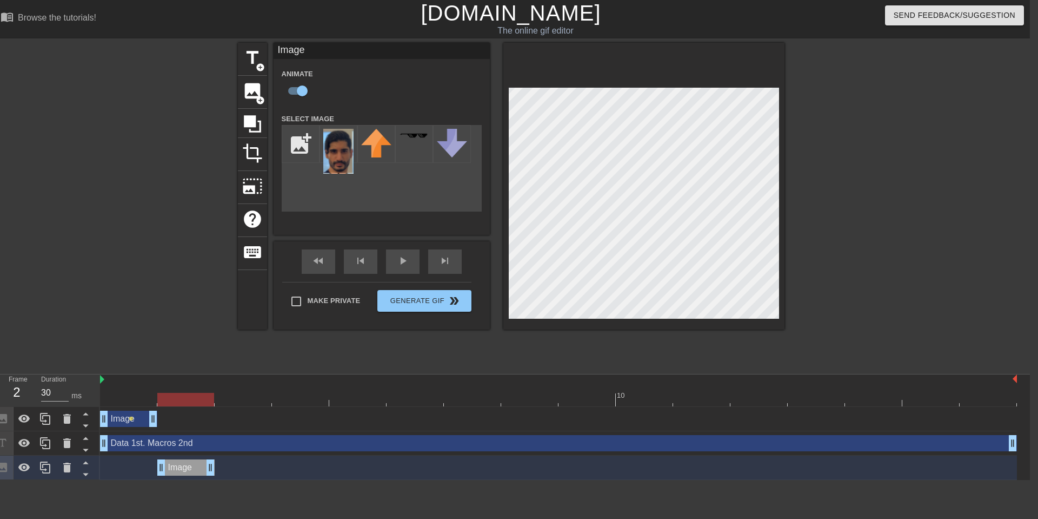
click at [140, 417] on div "Image drag_handle drag_handle" at bounding box center [128, 418] width 57 height 16
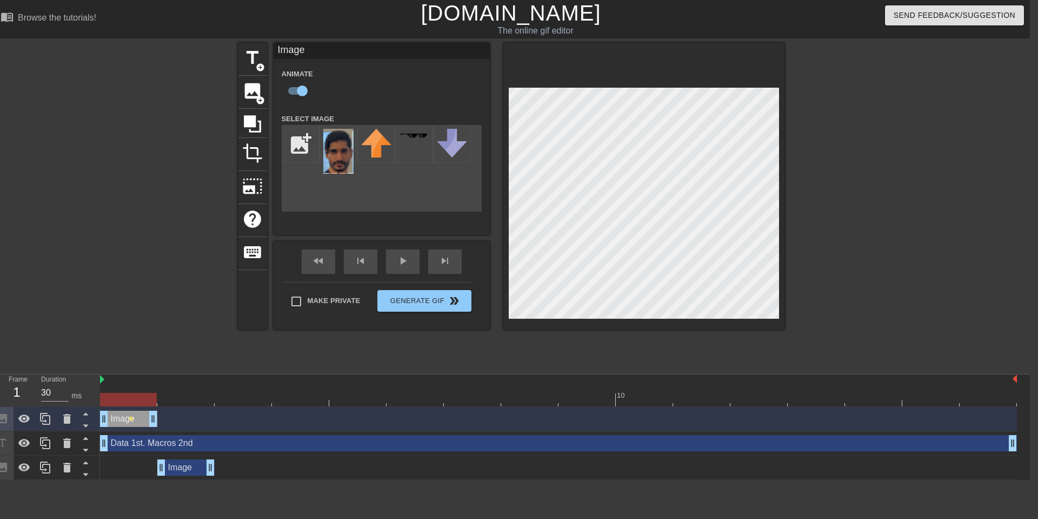
drag, startPoint x: 183, startPoint y: 401, endPoint x: 136, endPoint y: 401, distance: 47.0
click at [136, 401] on div at bounding box center [128, 400] width 57 height 14
click at [123, 420] on div "Image drag_handle drag_handle" at bounding box center [128, 418] width 57 height 16
click at [188, 478] on div "Image drag_handle drag_handle" at bounding box center [558, 467] width 917 height 24
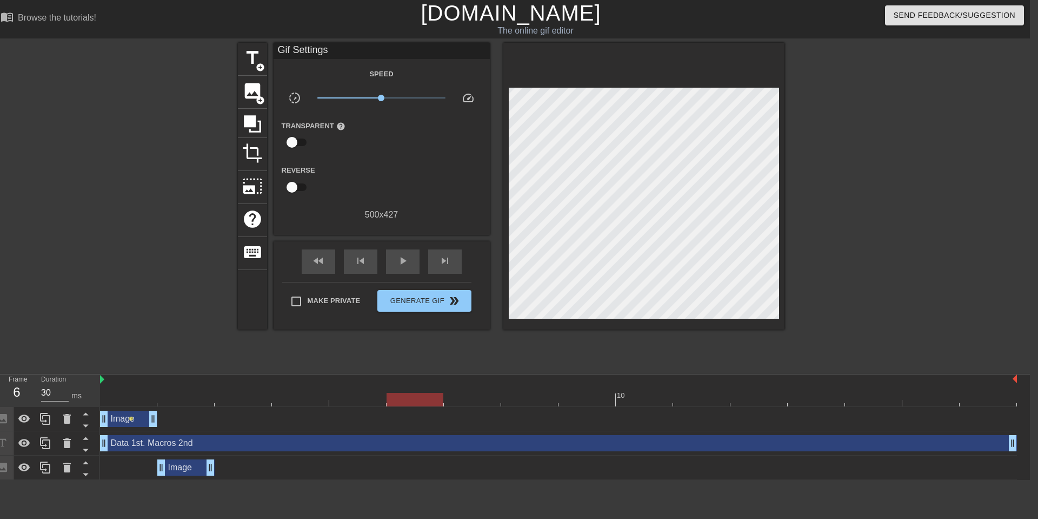
click at [184, 469] on div "Image drag_handle drag_handle" at bounding box center [185, 467] width 57 height 16
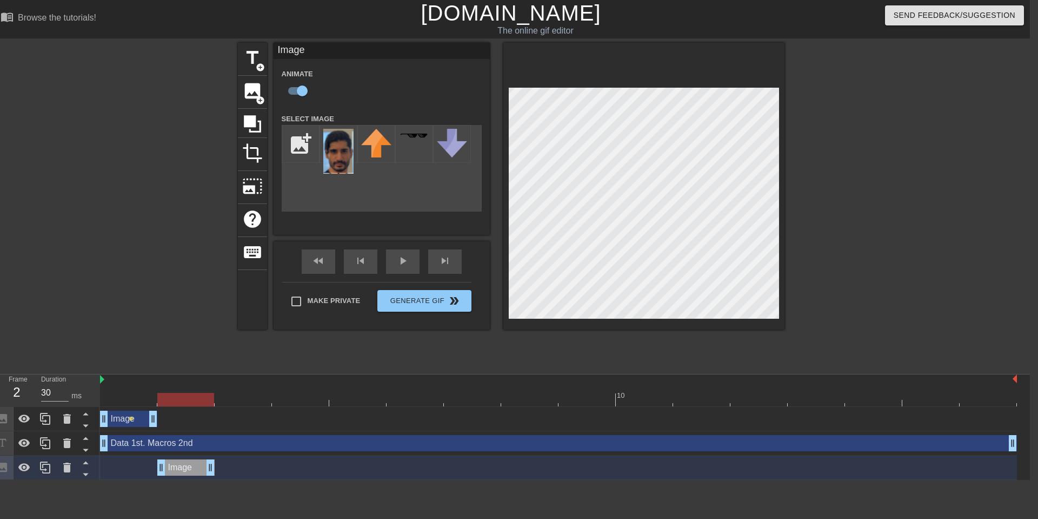
drag, startPoint x: 193, startPoint y: 466, endPoint x: 194, endPoint y: 406, distance: 60.6
click at [194, 406] on div "10 Image drag_handle drag_handle lens Data 1st. [PERSON_NAME] 2nd drag_handle d…" at bounding box center [565, 426] width 930 height 105
click at [84, 463] on icon at bounding box center [86, 462] width 14 height 14
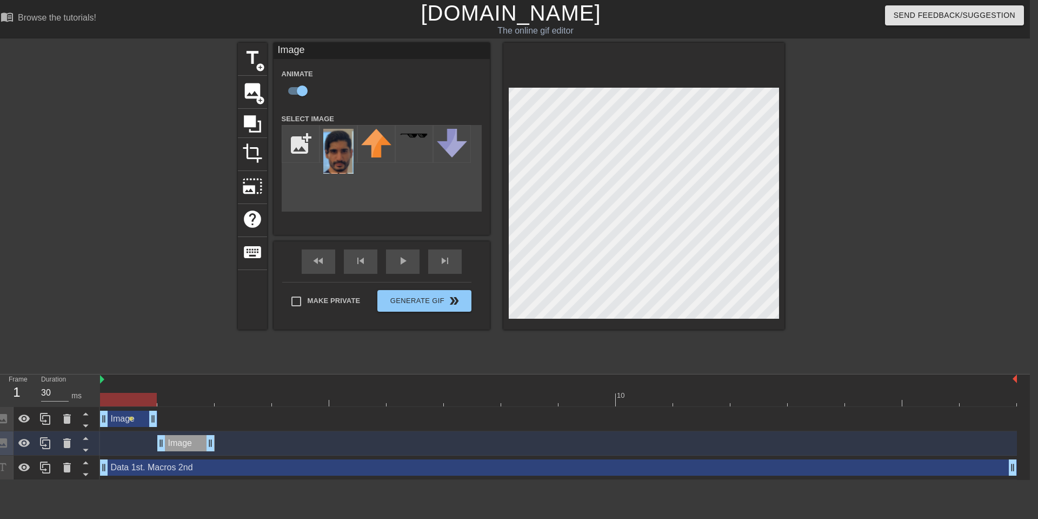
click at [101, 395] on div at bounding box center [128, 400] width 57 height 14
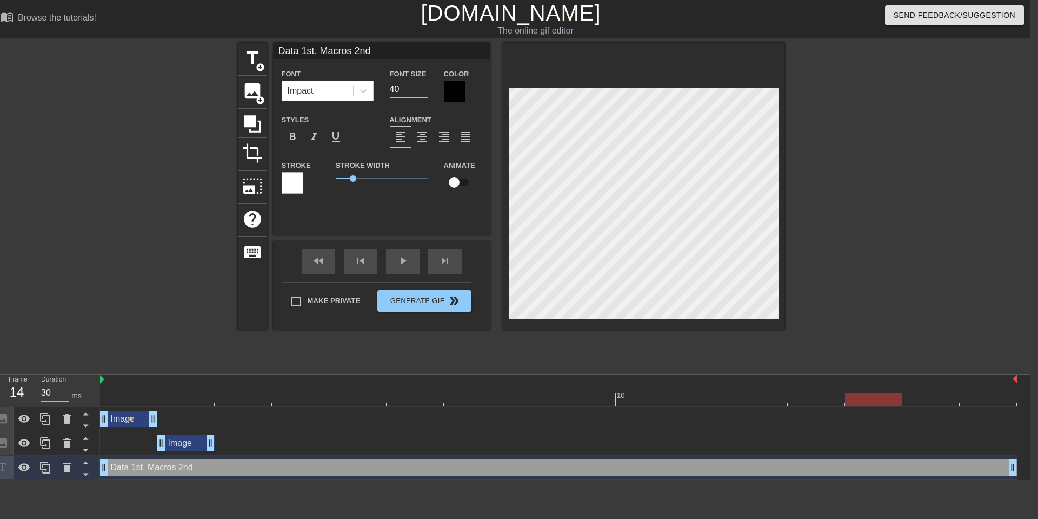
type input "Data 1st. Macros 2nd."
type textarea "Data 1st. Macros 2nd."
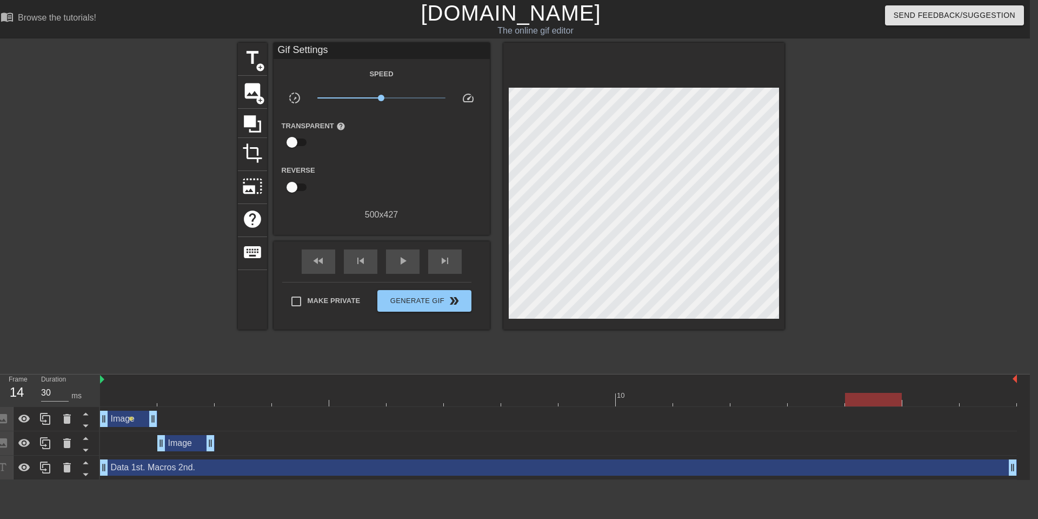
click at [853, 229] on div at bounding box center [879, 205] width 162 height 324
click at [176, 443] on div "Image drag_handle drag_handle" at bounding box center [185, 443] width 57 height 16
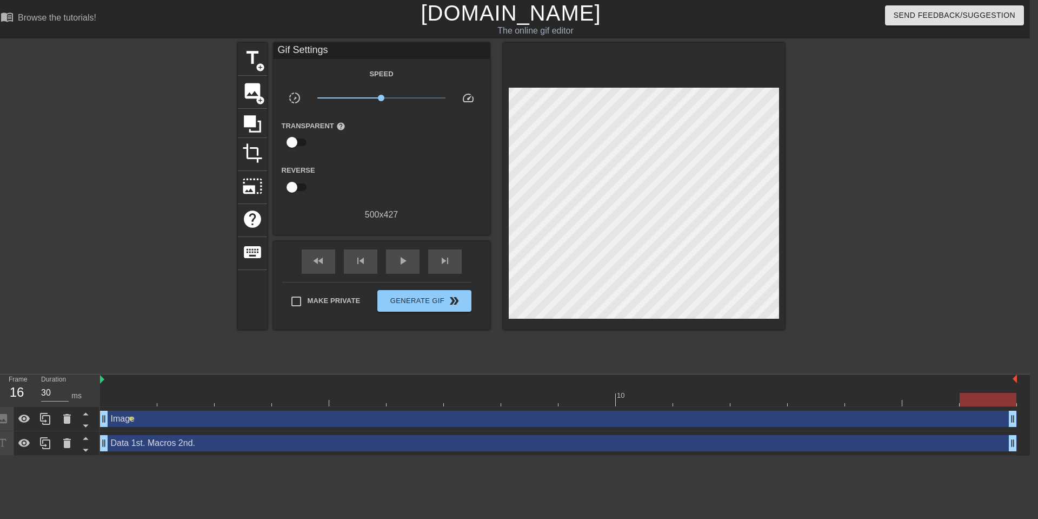
drag, startPoint x: 151, startPoint y: 419, endPoint x: 1037, endPoint y: 401, distance: 886.5
click at [1030, 401] on html "menu_book Browse the tutorials! [DOMAIN_NAME] The online gif editor Send Feedba…" at bounding box center [511, 227] width 1038 height 455
click at [983, 394] on div at bounding box center [988, 400] width 57 height 14
click at [984, 401] on div at bounding box center [988, 400] width 57 height 14
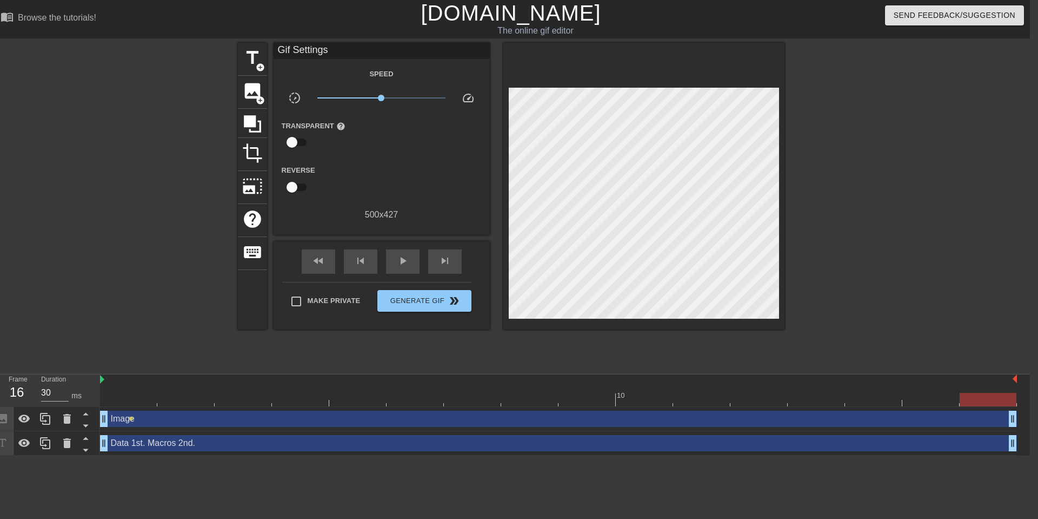
click at [984, 401] on div at bounding box center [988, 400] width 57 height 14
drag, startPoint x: 984, startPoint y: 401, endPoint x: 187, endPoint y: 420, distance: 797.3
click at [187, 420] on div "10 Image drag_handle drag_handle lens Data 1st. Macros 2nd. drag_handle drag_ha…" at bounding box center [565, 414] width 930 height 81
drag, startPoint x: 190, startPoint y: 396, endPoint x: 126, endPoint y: 396, distance: 64.4
click at [157, 396] on div at bounding box center [185, 400] width 57 height 14
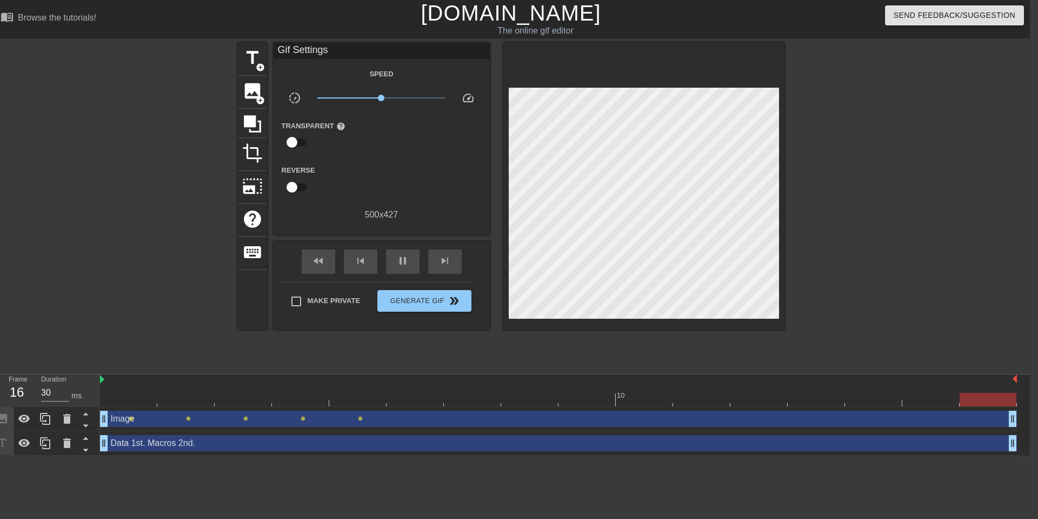
click at [825, 124] on div at bounding box center [879, 205] width 162 height 324
click at [252, 145] on span "crop" at bounding box center [252, 153] width 21 height 21
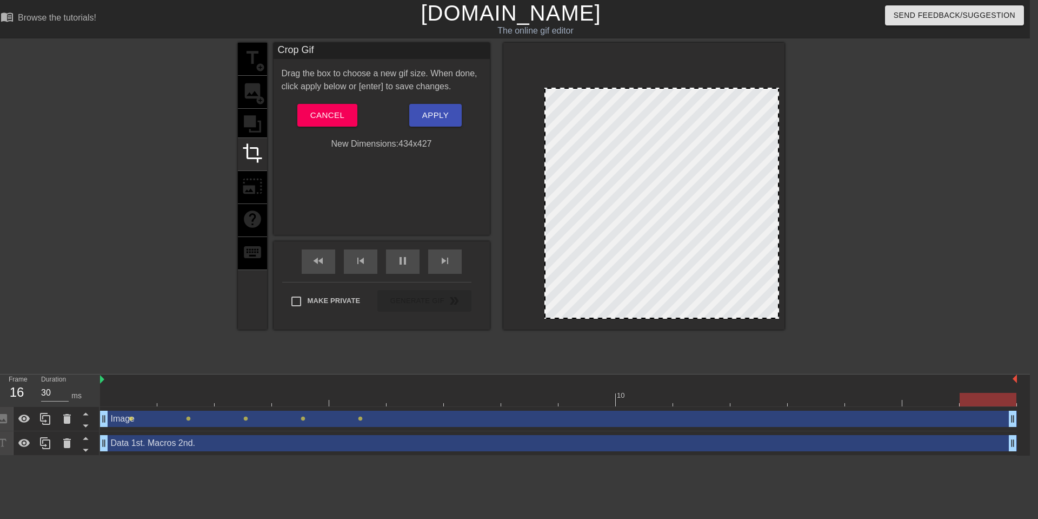
drag, startPoint x: 508, startPoint y: 194, endPoint x: 545, endPoint y: 194, distance: 36.2
click at [545, 194] on div at bounding box center [545, 203] width 5 height 229
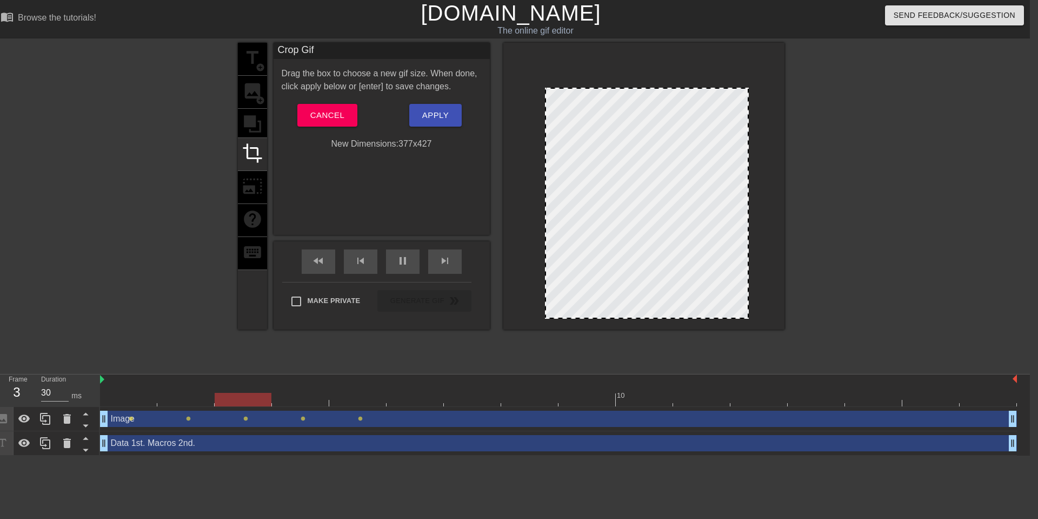
drag, startPoint x: 777, startPoint y: 184, endPoint x: 747, endPoint y: 187, distance: 30.5
click at [449, 122] on button "Apply" at bounding box center [435, 115] width 52 height 23
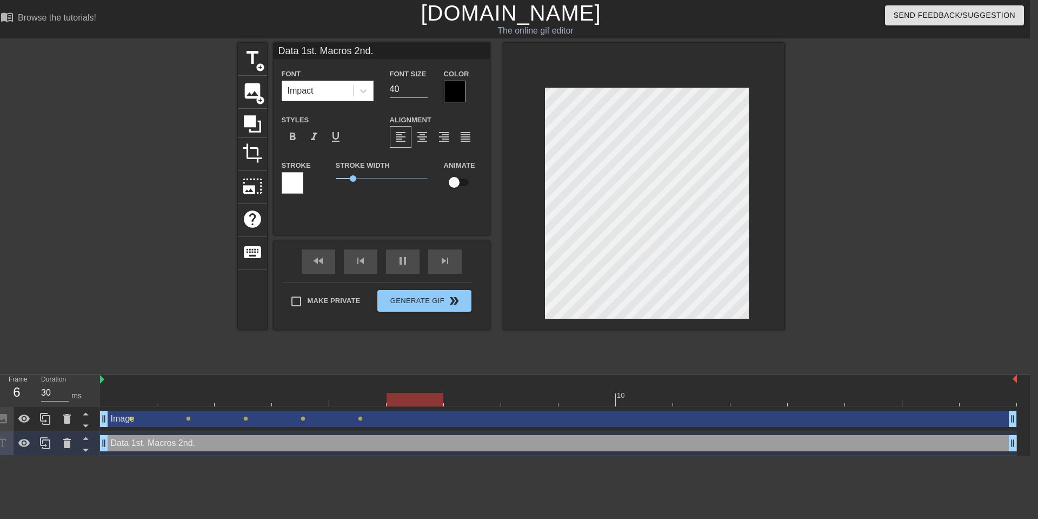
scroll to position [0, 2]
click at [942, 204] on div at bounding box center [879, 205] width 162 height 324
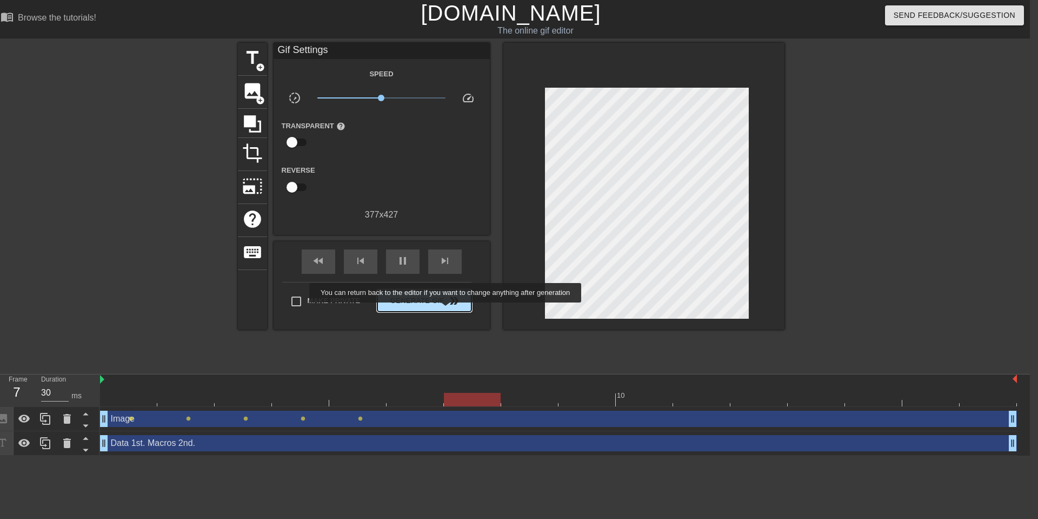
click at [453, 310] on button "Generate Gif double_arrow" at bounding box center [424, 301] width 94 height 22
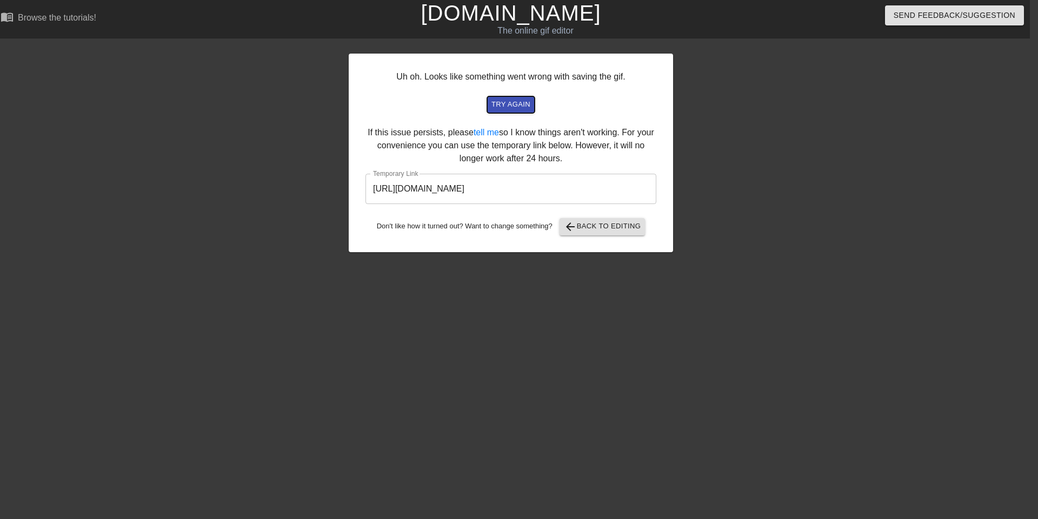
click at [527, 112] on button "try again" at bounding box center [511, 104] width 48 height 17
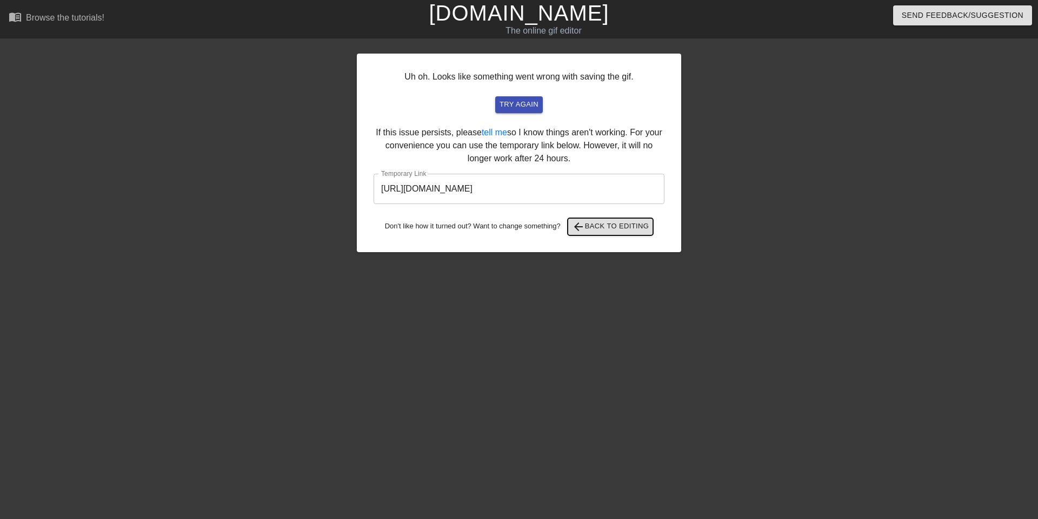
click at [609, 223] on span "arrow_back Back to Editing" at bounding box center [610, 226] width 77 height 13
